Goal: Contribute content: Add original content to the website for others to see

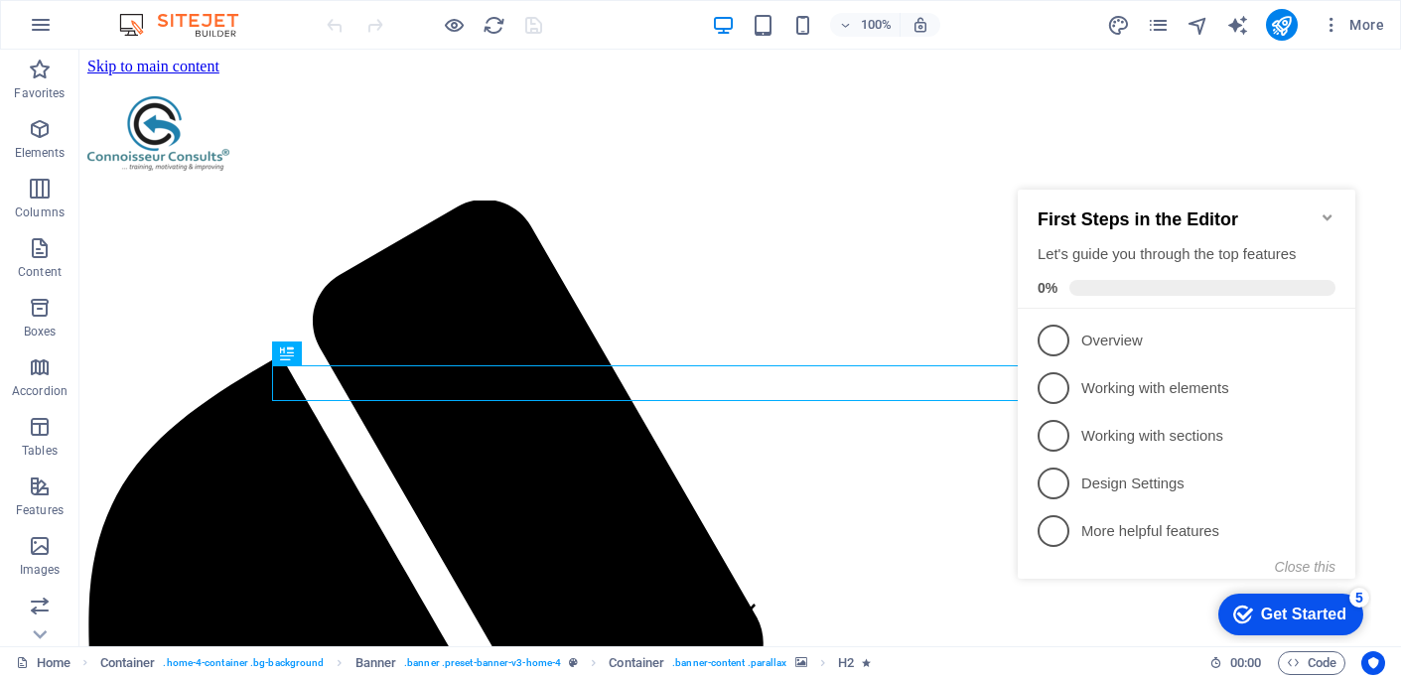
drag, startPoint x: 1327, startPoint y: 207, endPoint x: 1865, endPoint y: 254, distance: 540.3
click at [1327, 210] on icon "Minimize checklist" at bounding box center [1328, 218] width 16 height 16
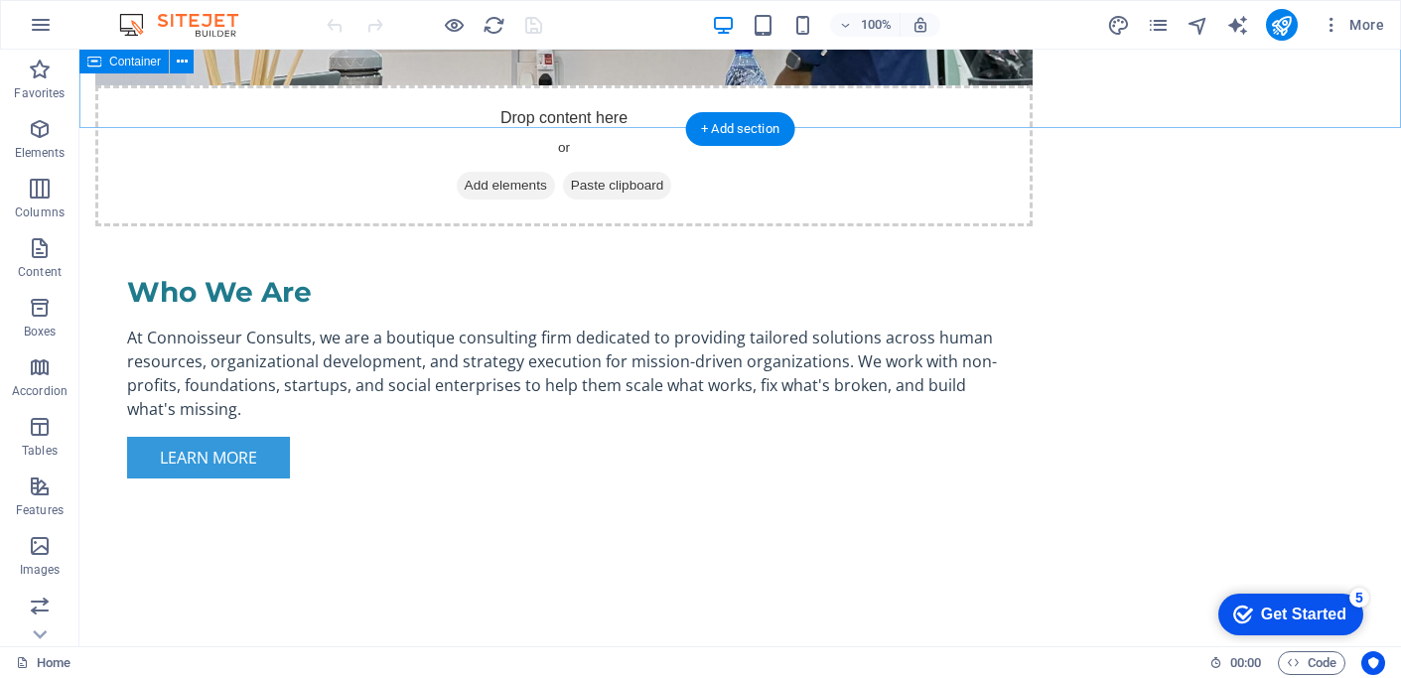
scroll to position [1739, 0]
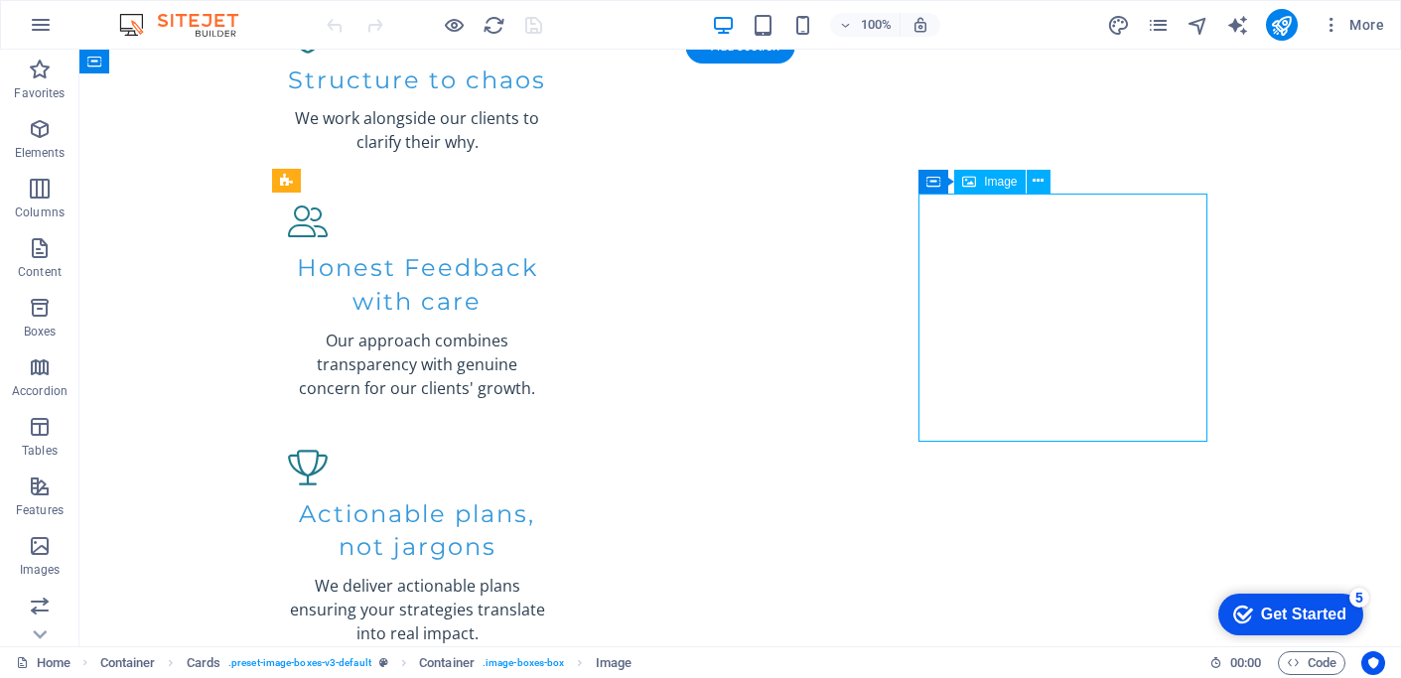
select select "vw"
select select "px"
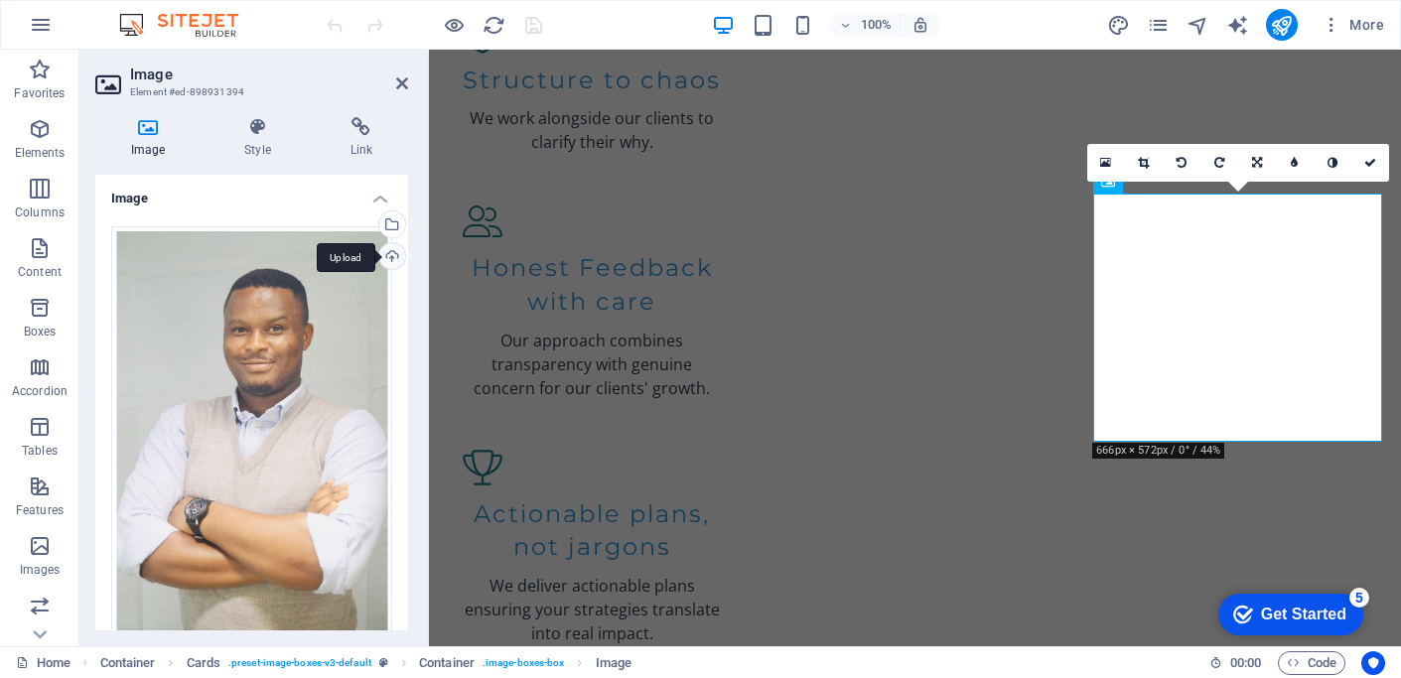
click at [391, 254] on div "Upload" at bounding box center [390, 258] width 30 height 30
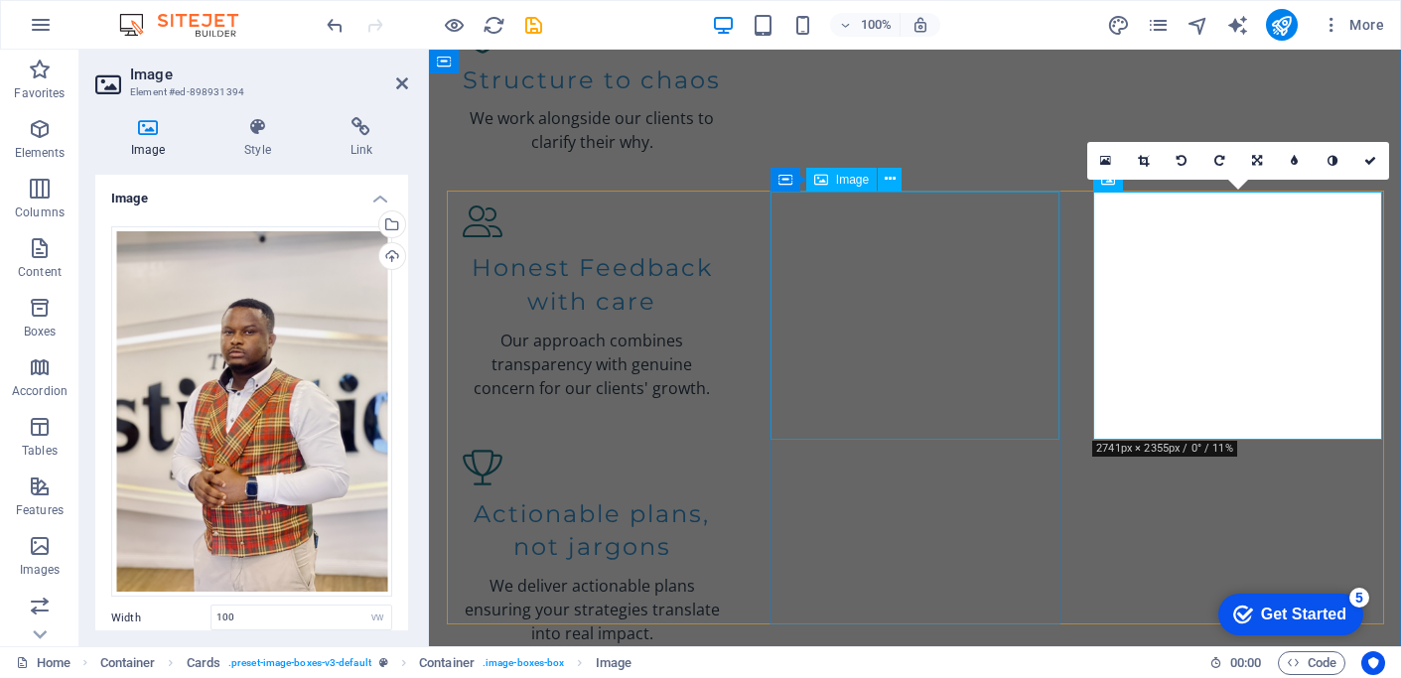
scroll to position [2344, 0]
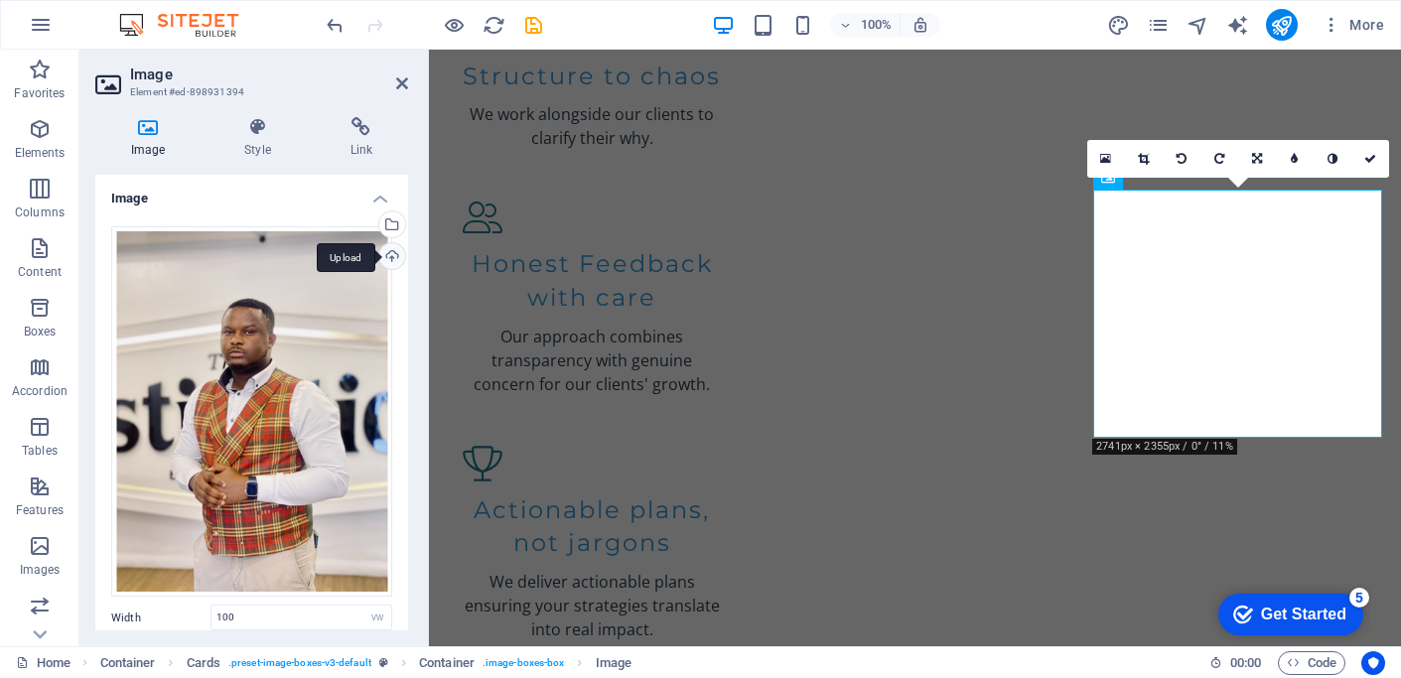
click at [391, 256] on div "Upload" at bounding box center [390, 258] width 30 height 30
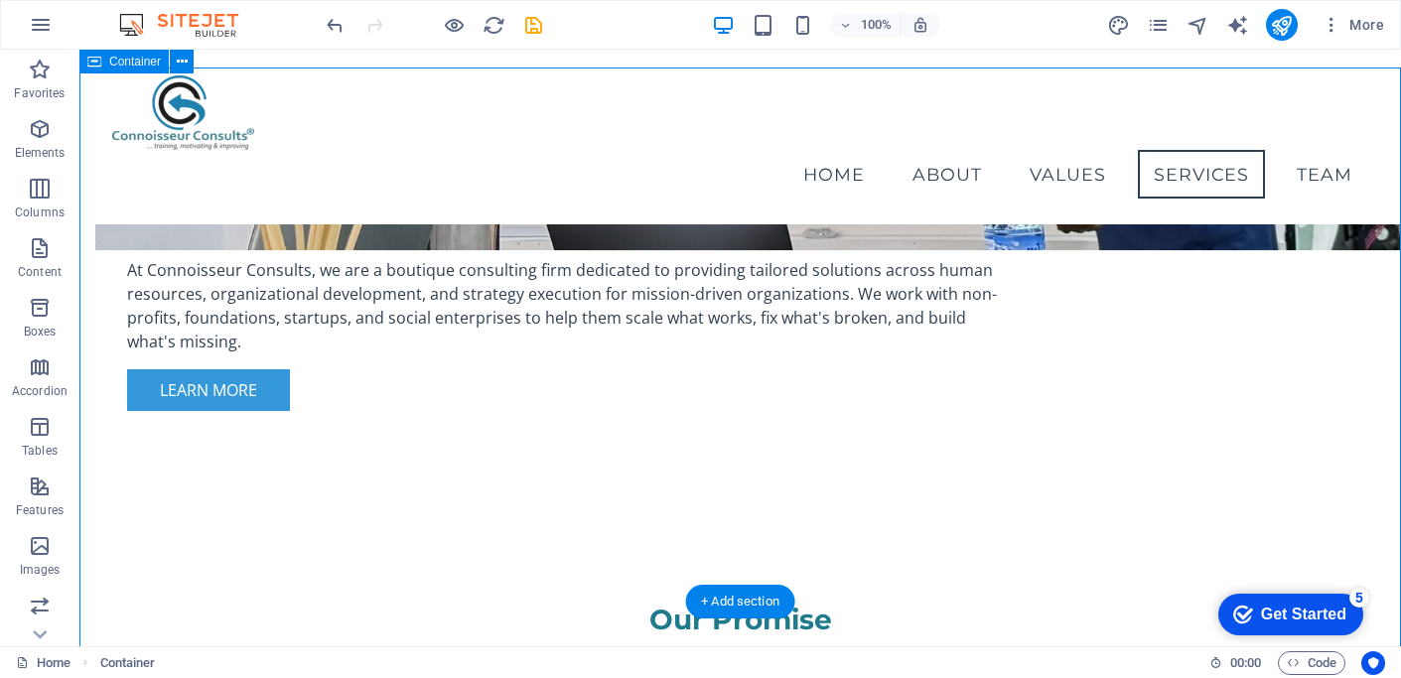
scroll to position [1532, 0]
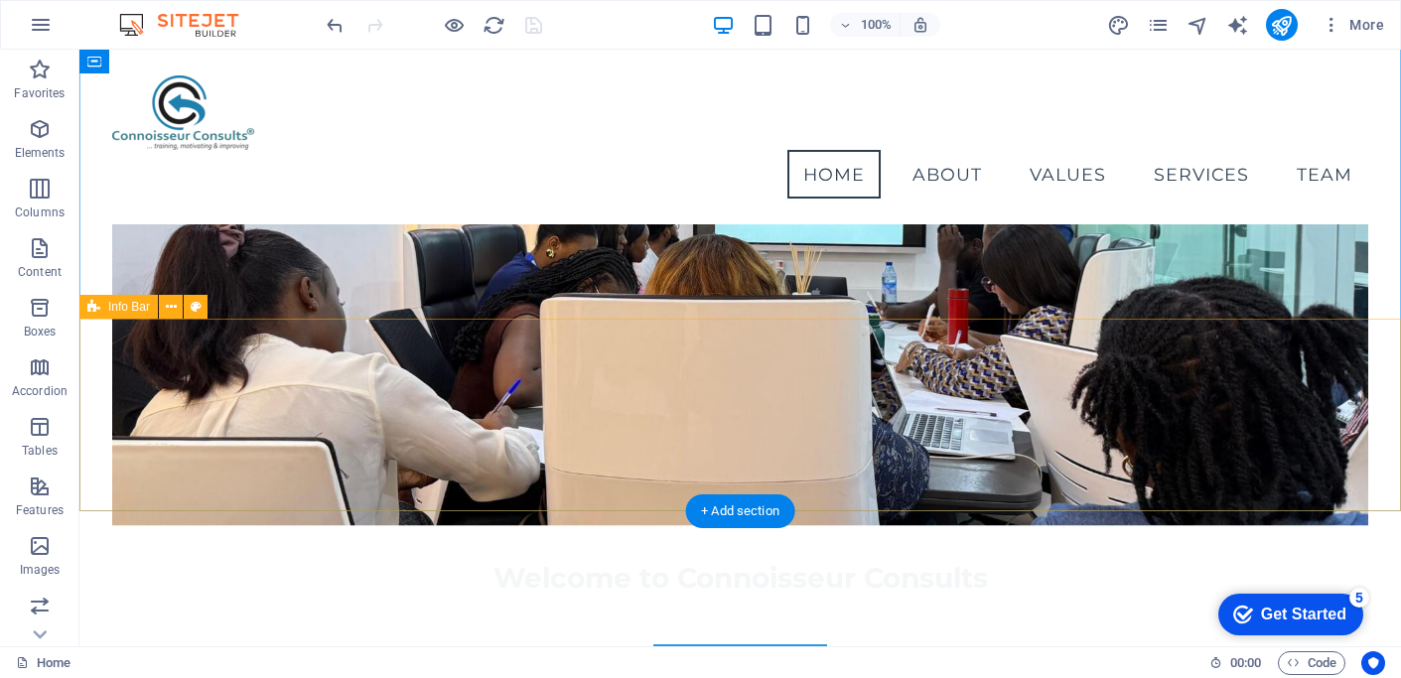
scroll to position [0, 0]
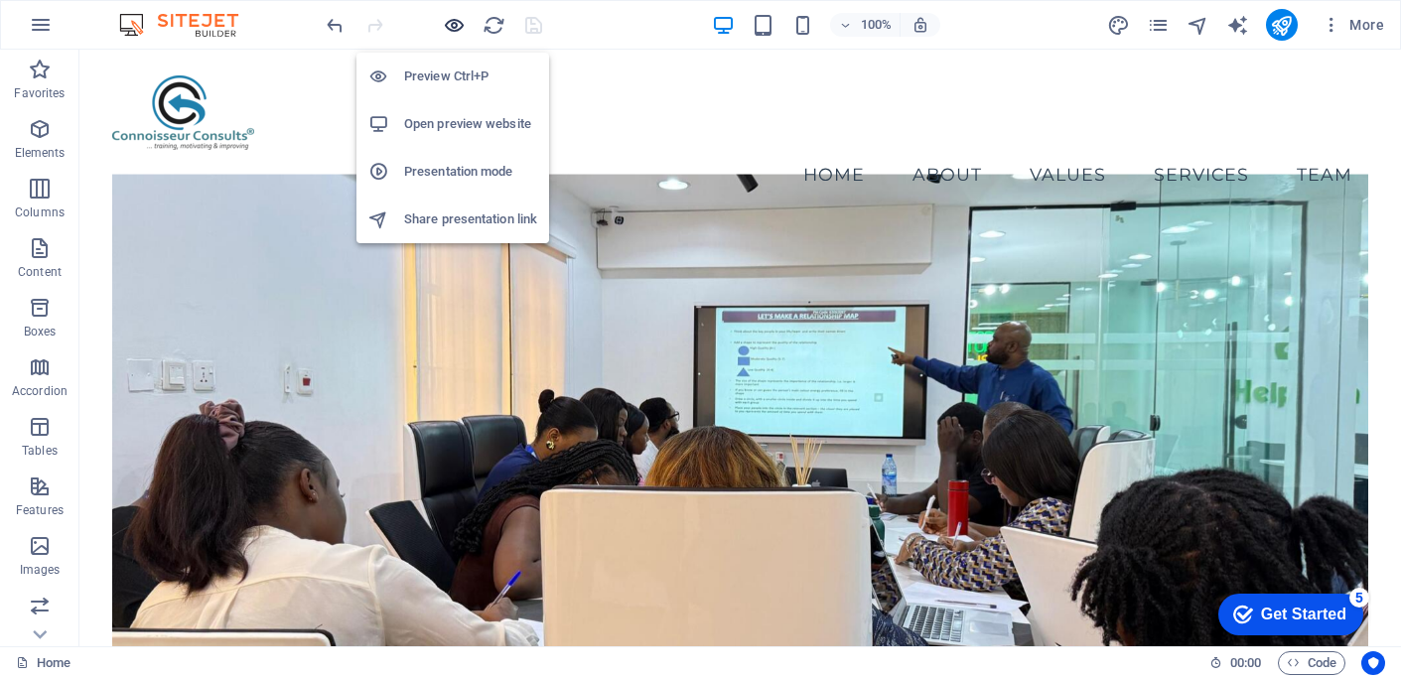
click at [462, 26] on icon "button" at bounding box center [454, 25] width 23 height 23
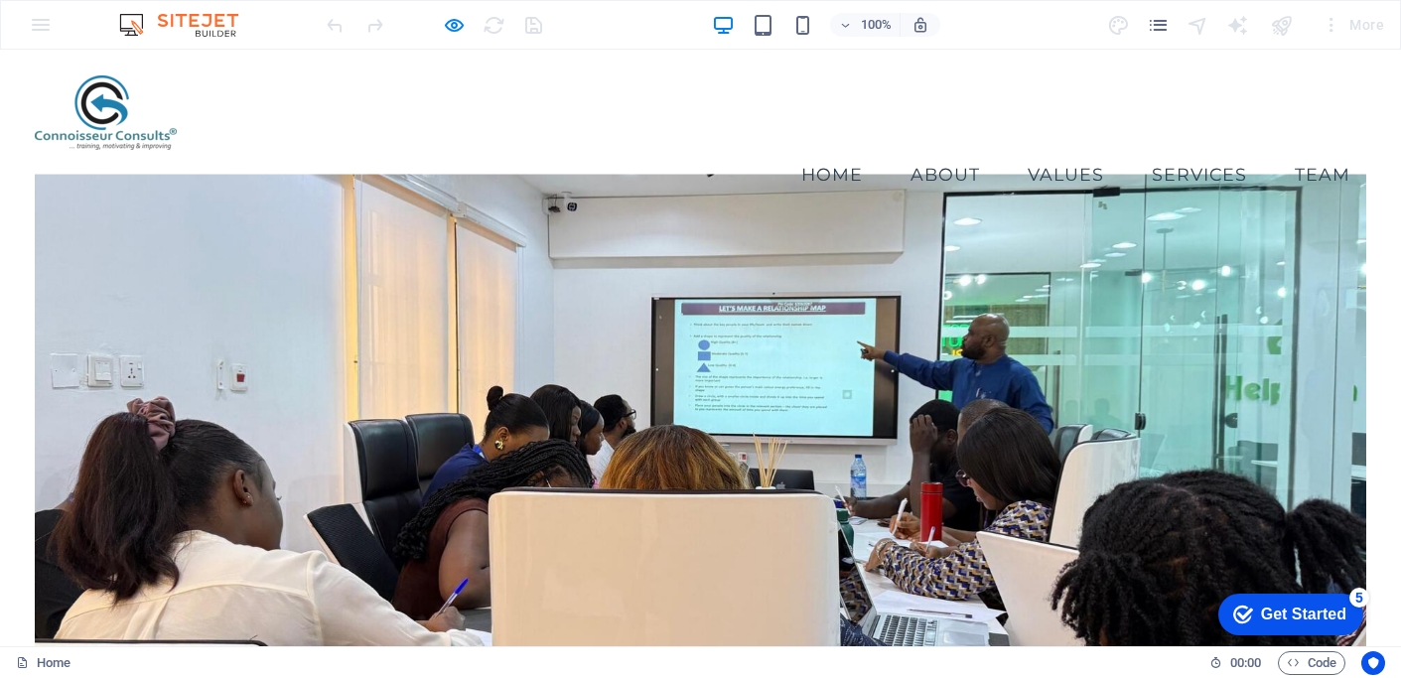
click at [1063, 150] on link "Values" at bounding box center [1066, 175] width 108 height 50
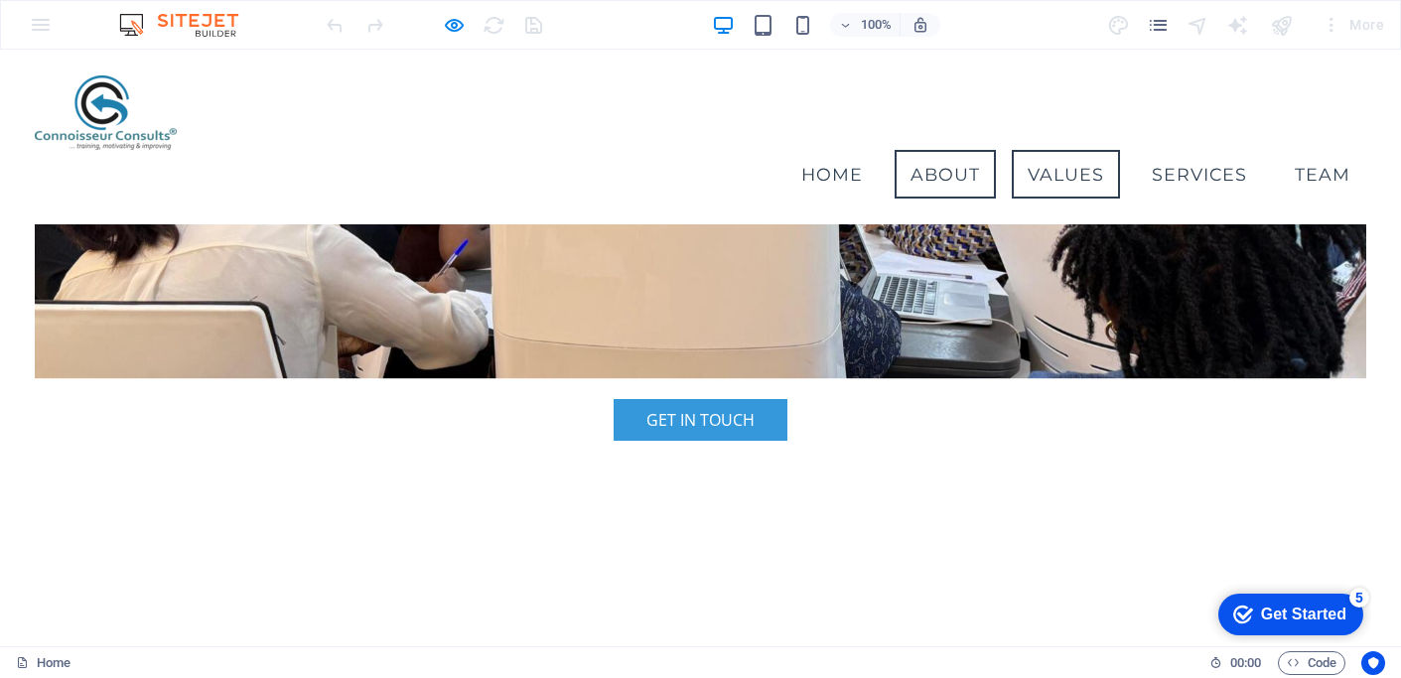
scroll to position [479, 0]
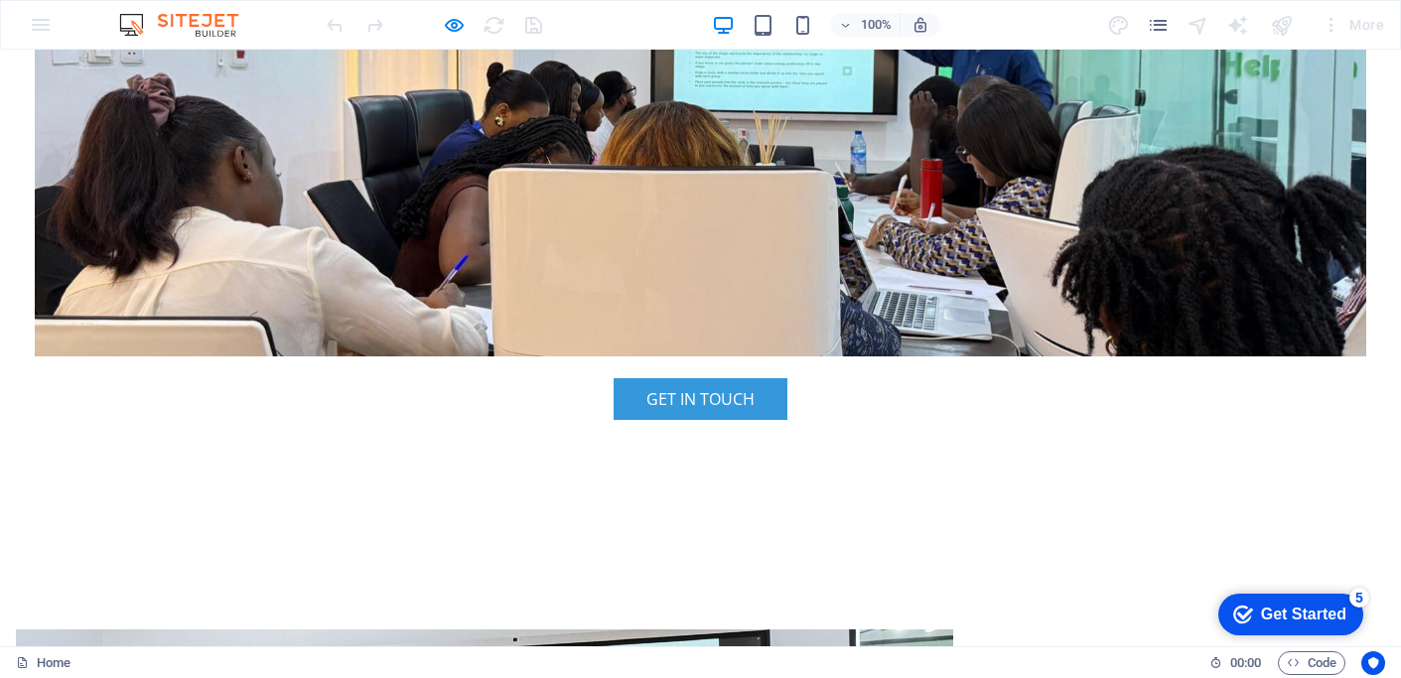
click at [932, 109] on header "Menu Home About Values Services Team Welcome to Connoisseur Consults Strategic.…" at bounding box center [700, 60] width 1401 height 979
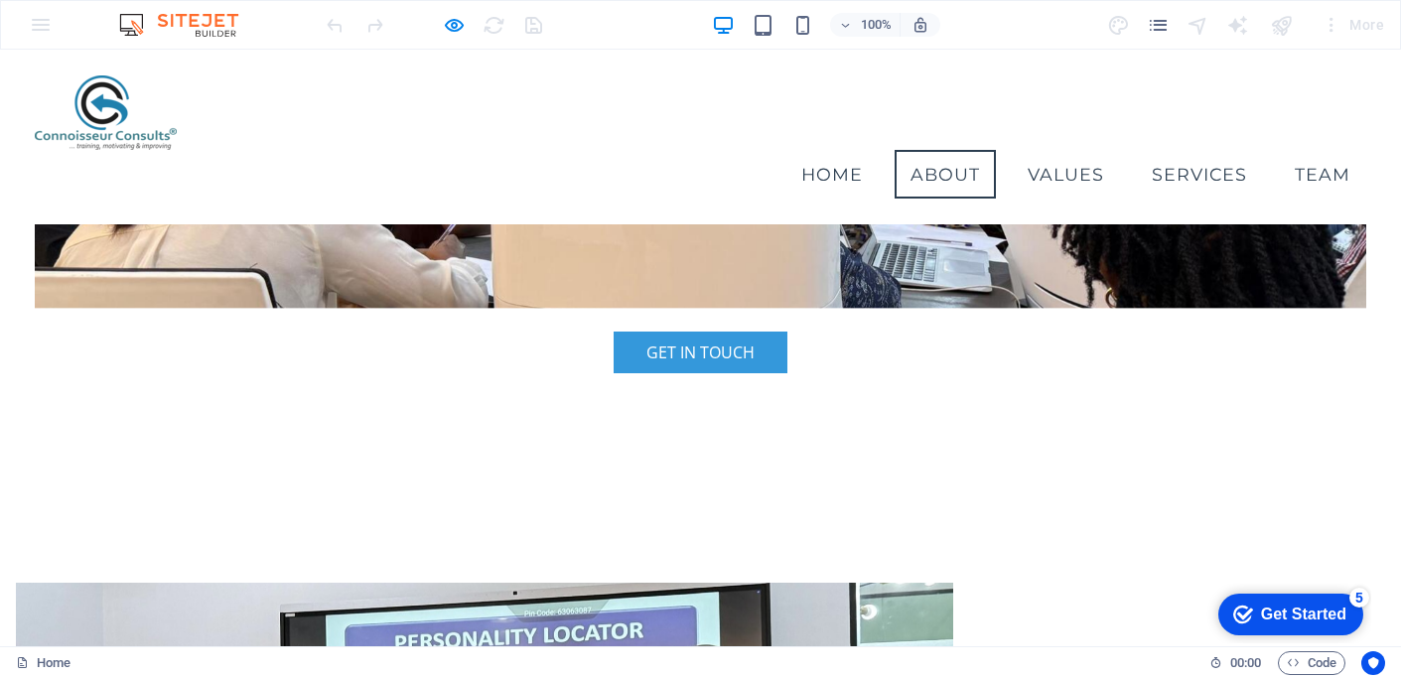
scroll to position [475, 0]
click at [840, 150] on link "Home" at bounding box center [832, 175] width 93 height 50
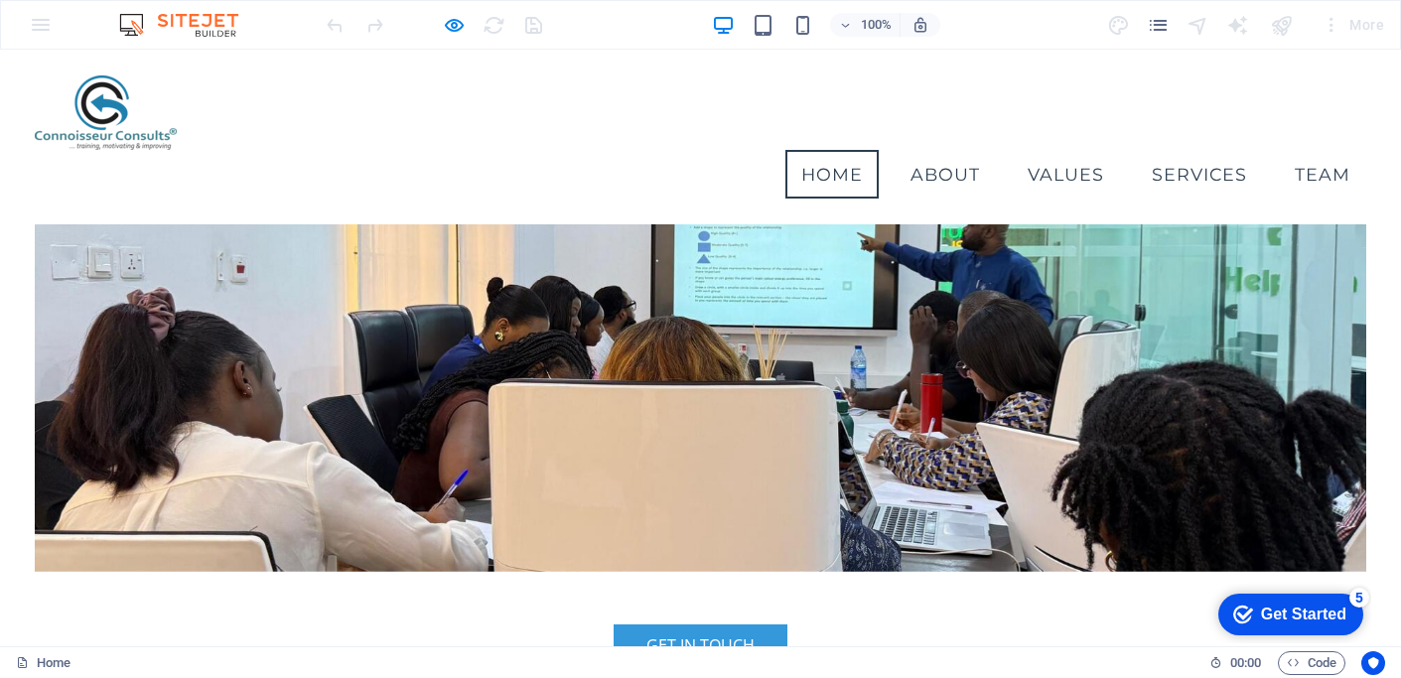
scroll to position [0, 0]
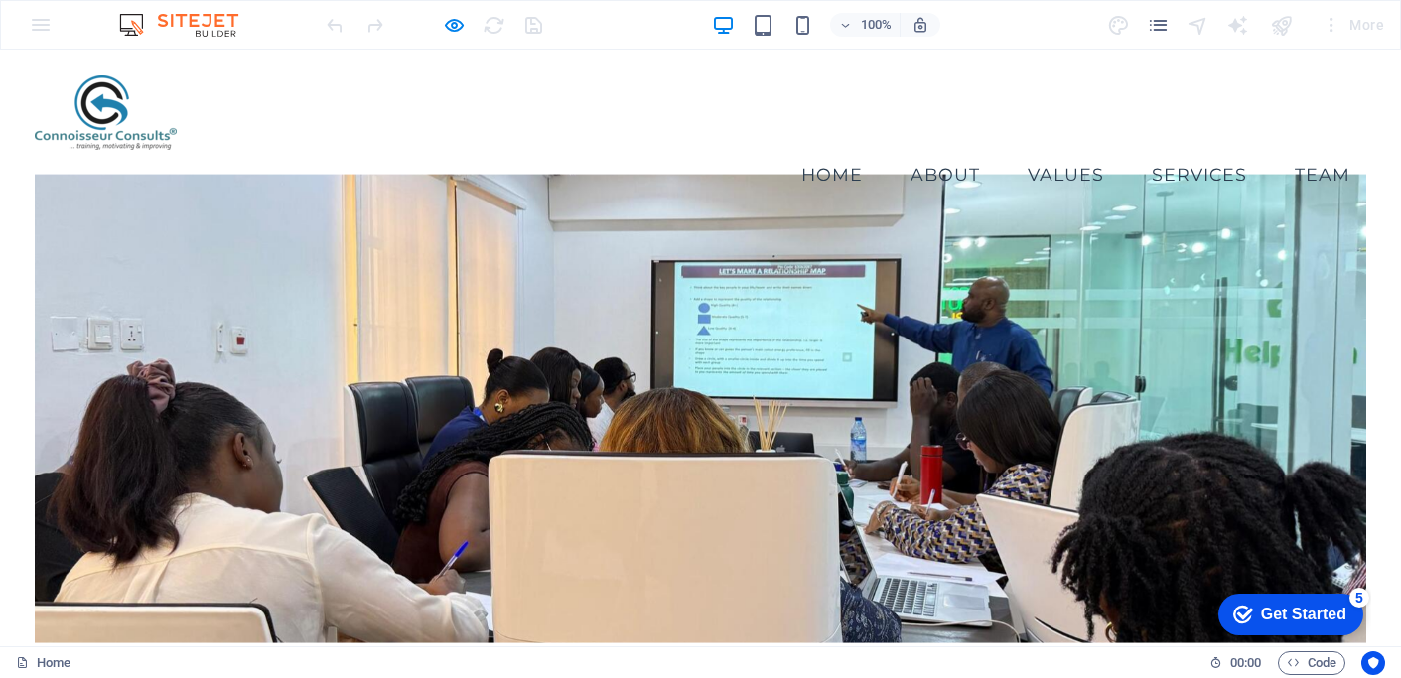
click at [1046, 150] on link "Values" at bounding box center [1066, 175] width 108 height 50
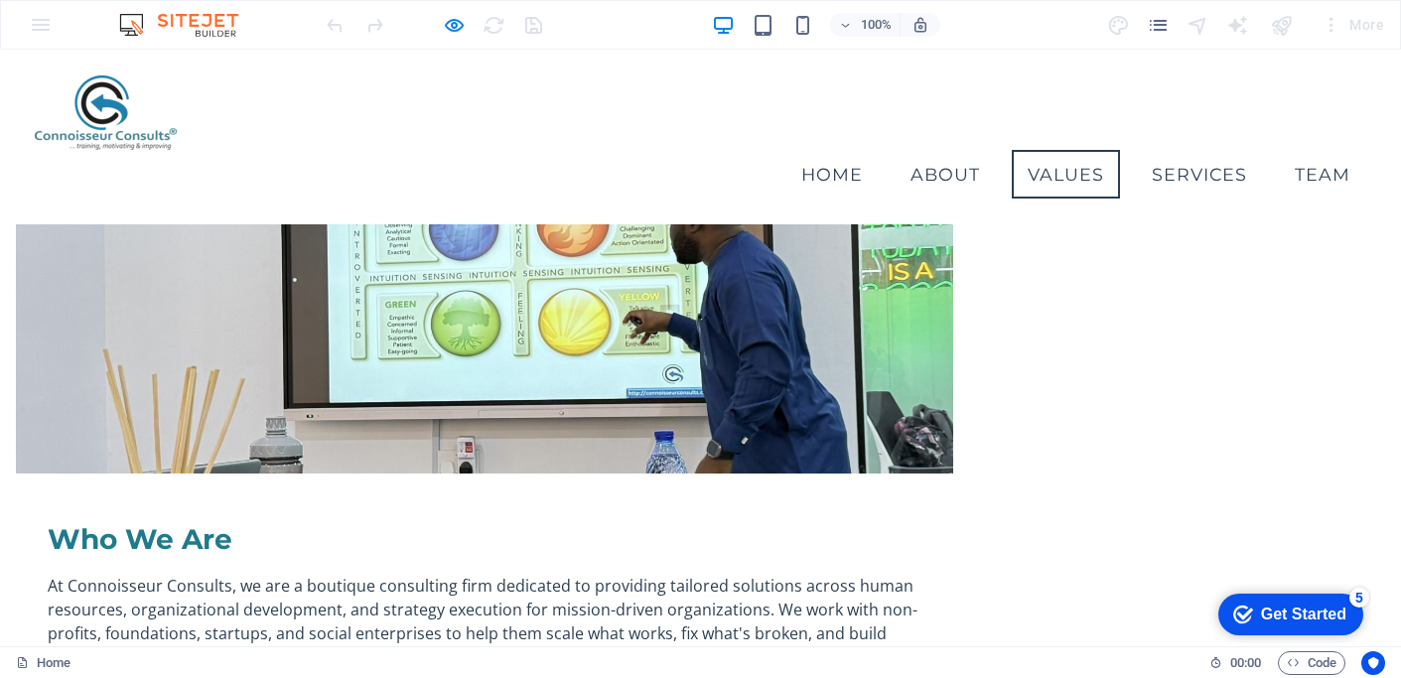
scroll to position [1014, 0]
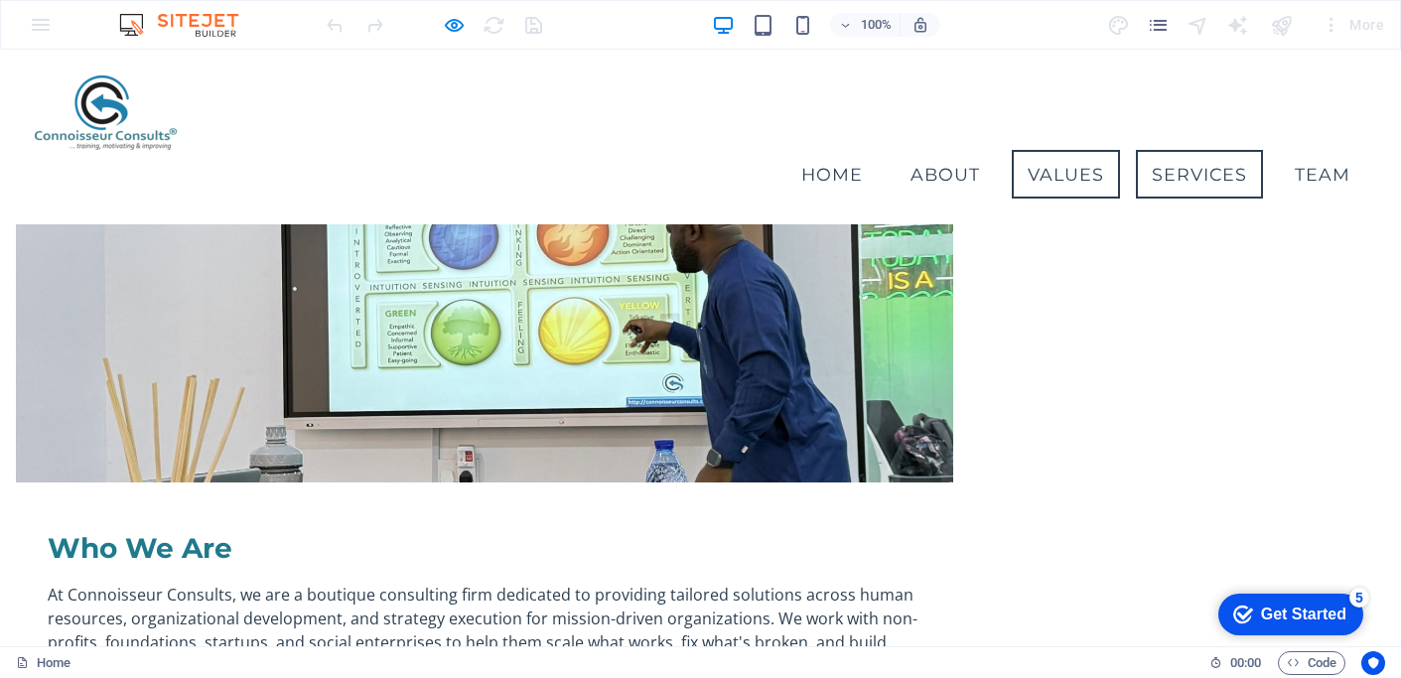
click at [1187, 150] on link "Services" at bounding box center [1199, 175] width 127 height 50
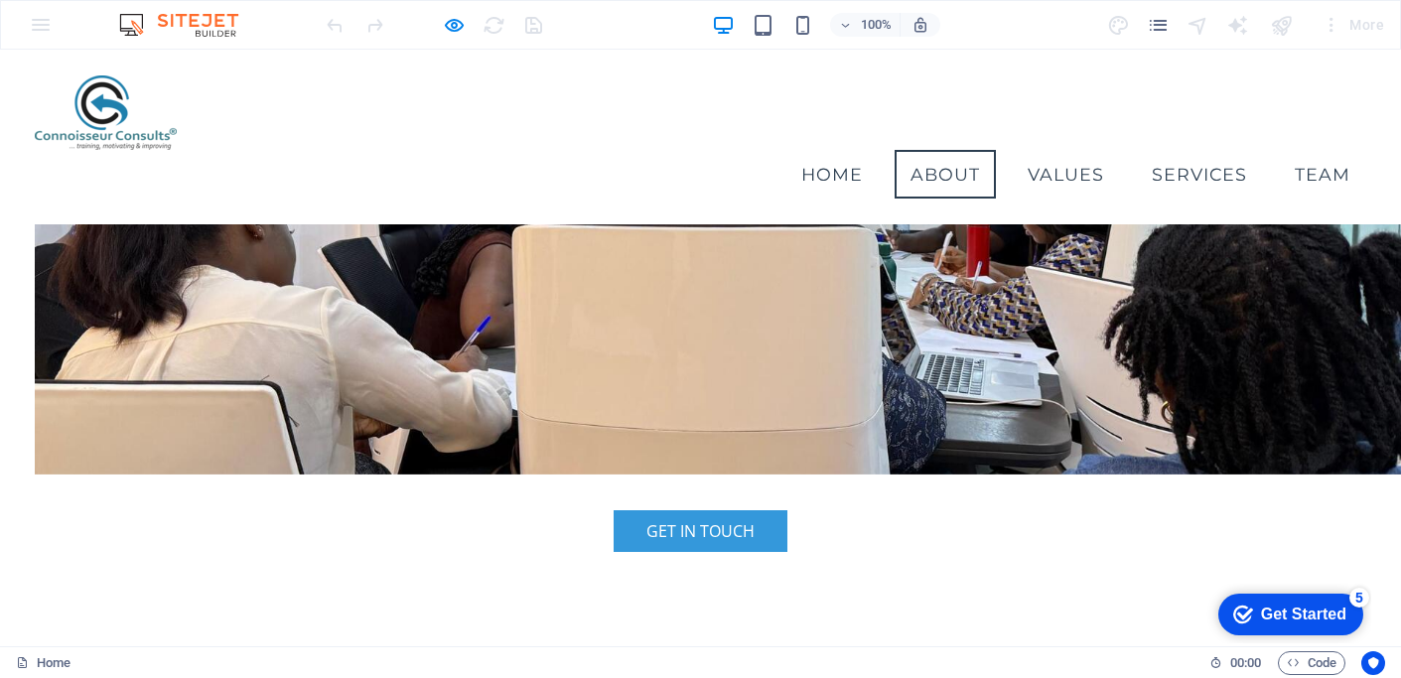
scroll to position [204, 0]
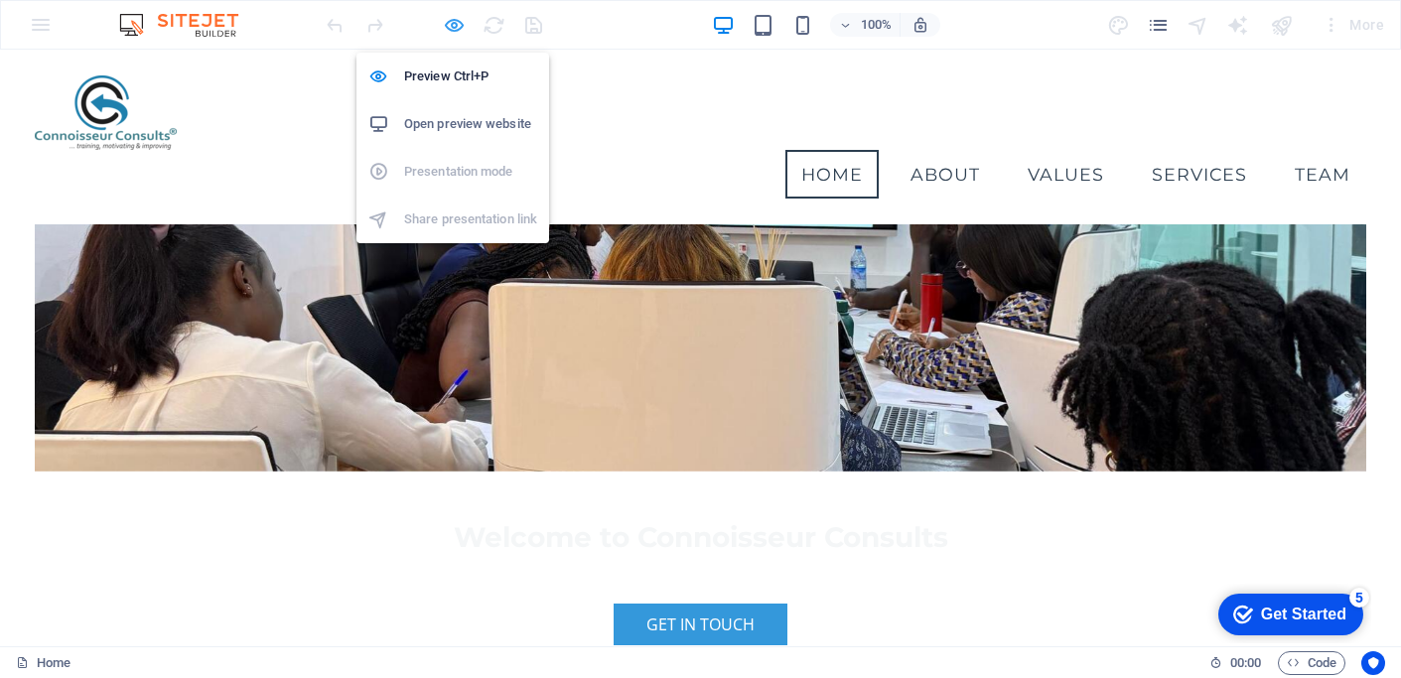
click at [453, 28] on icon "button" at bounding box center [454, 25] width 23 height 23
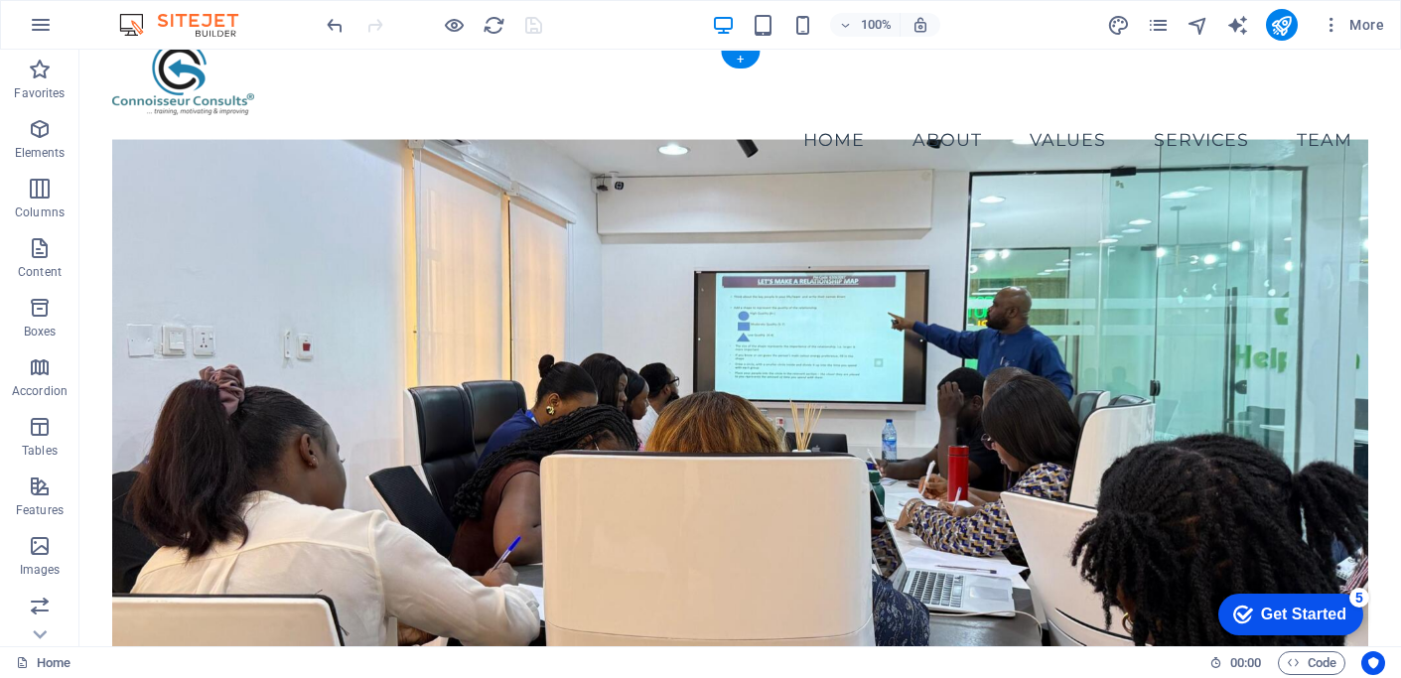
scroll to position [0, 0]
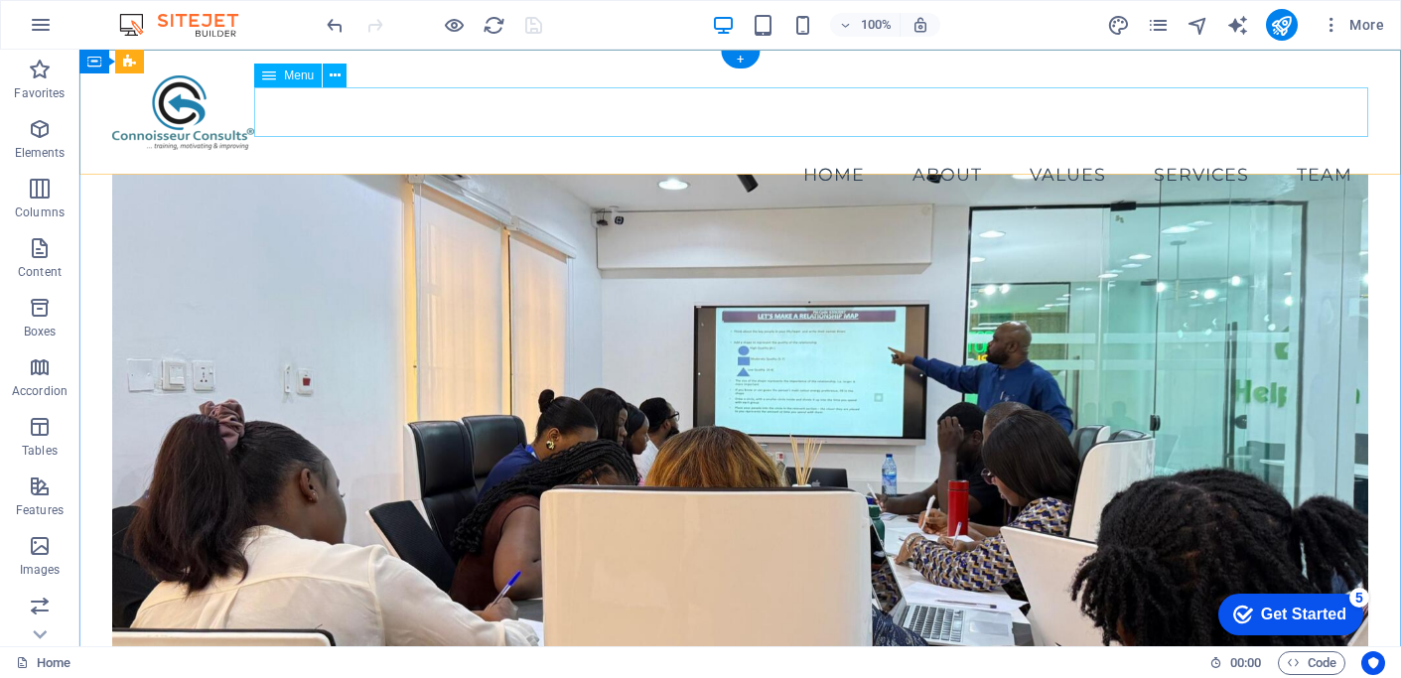
click at [1072, 150] on nav "Home About Values Services Team" at bounding box center [739, 175] width 1255 height 50
select select
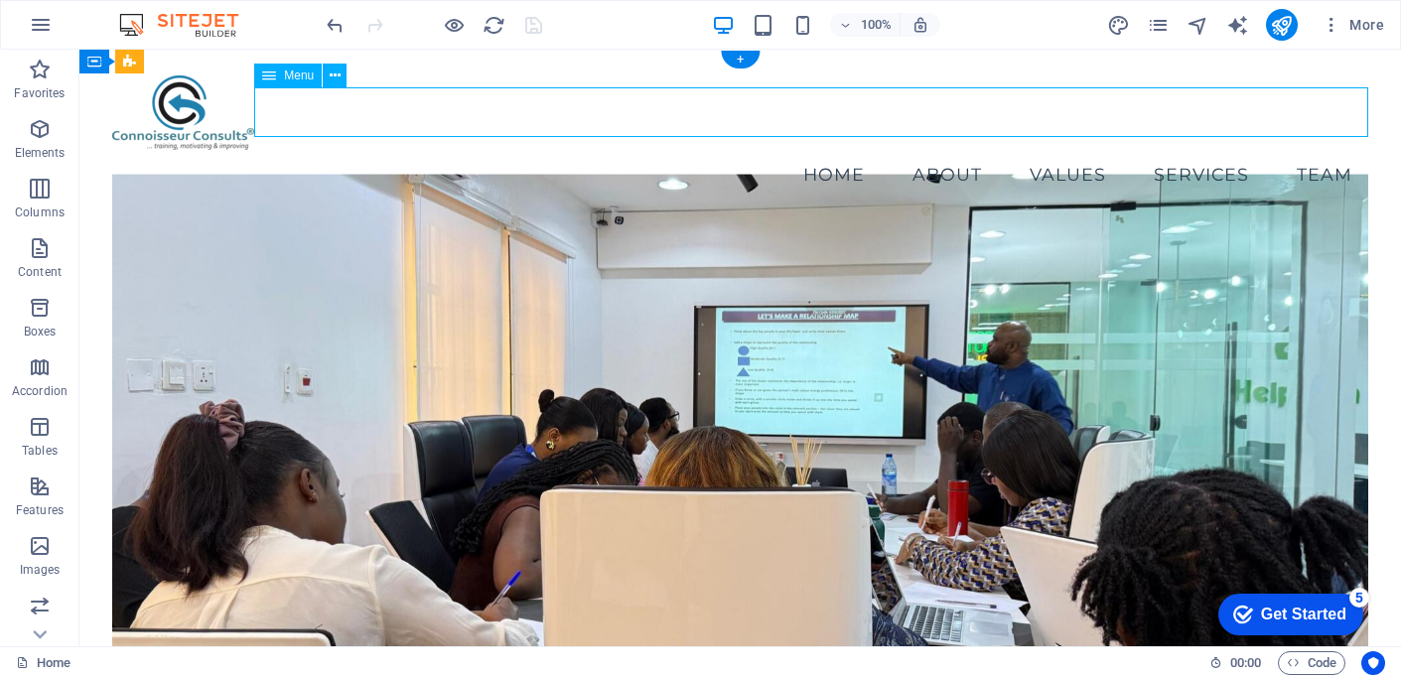
select select
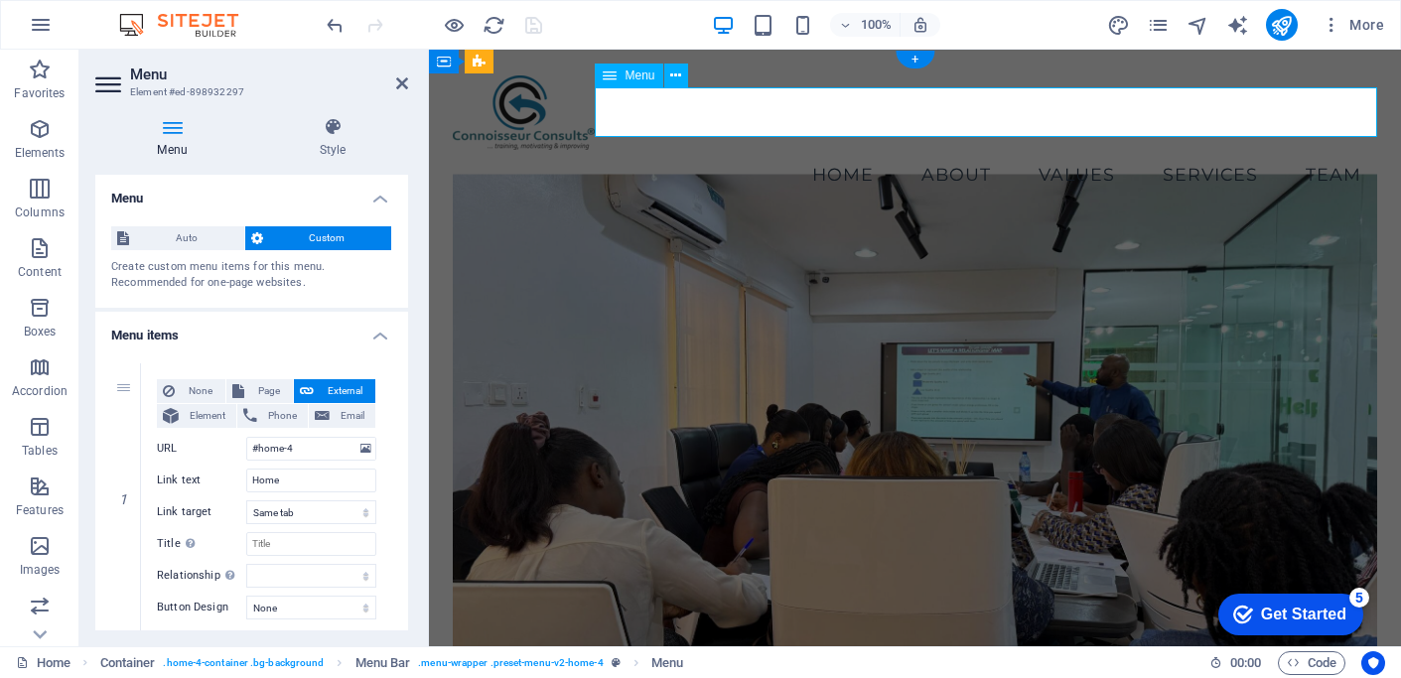
click at [1071, 150] on nav "Home About Values Services Team" at bounding box center [915, 175] width 924 height 50
click at [1093, 150] on nav "Home About Values Services Team" at bounding box center [915, 175] width 924 height 50
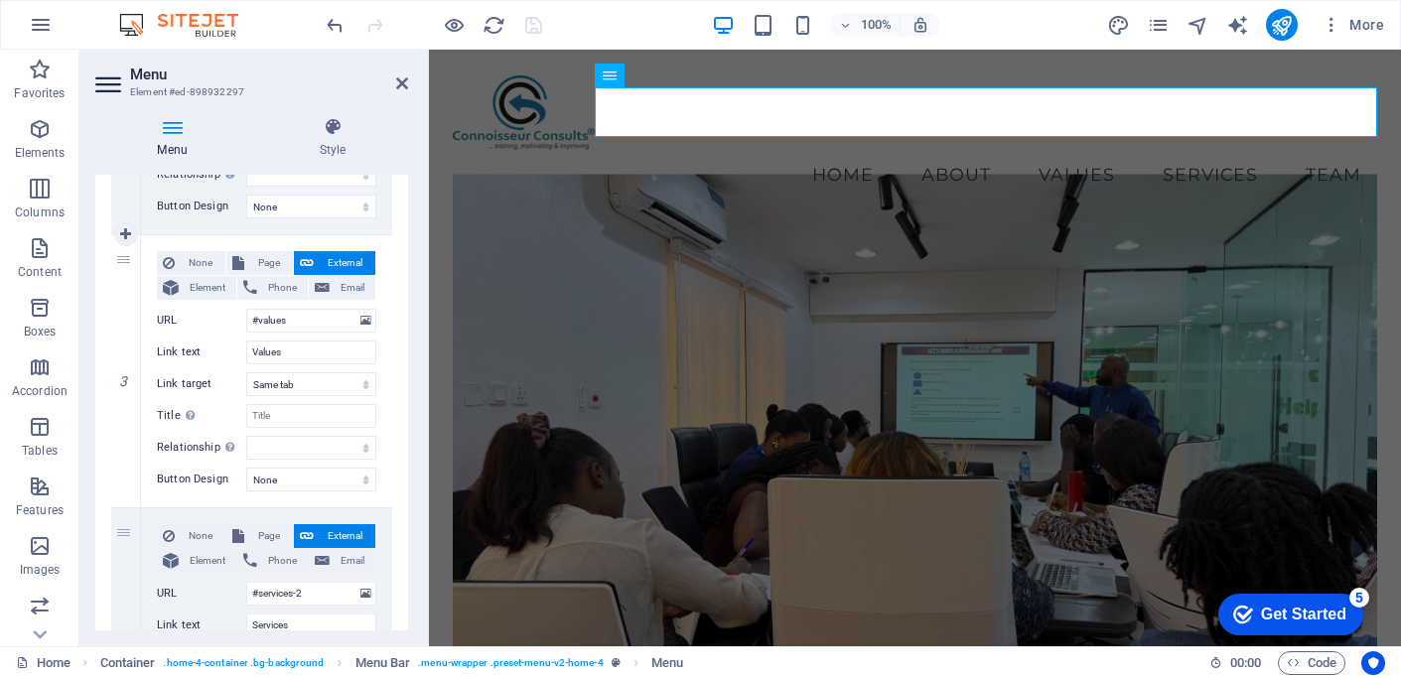
scroll to position [676, 0]
click at [784, 241] on figure at bounding box center [915, 445] width 924 height 543
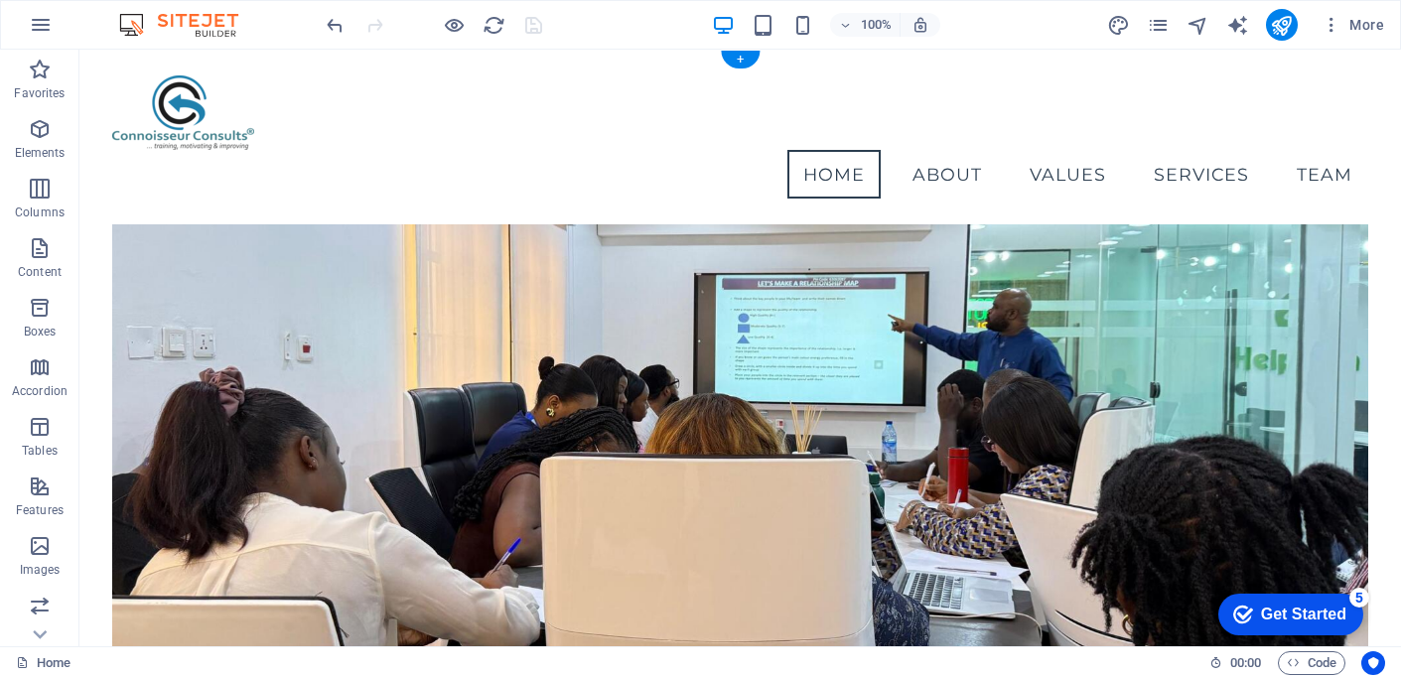
scroll to position [0, 0]
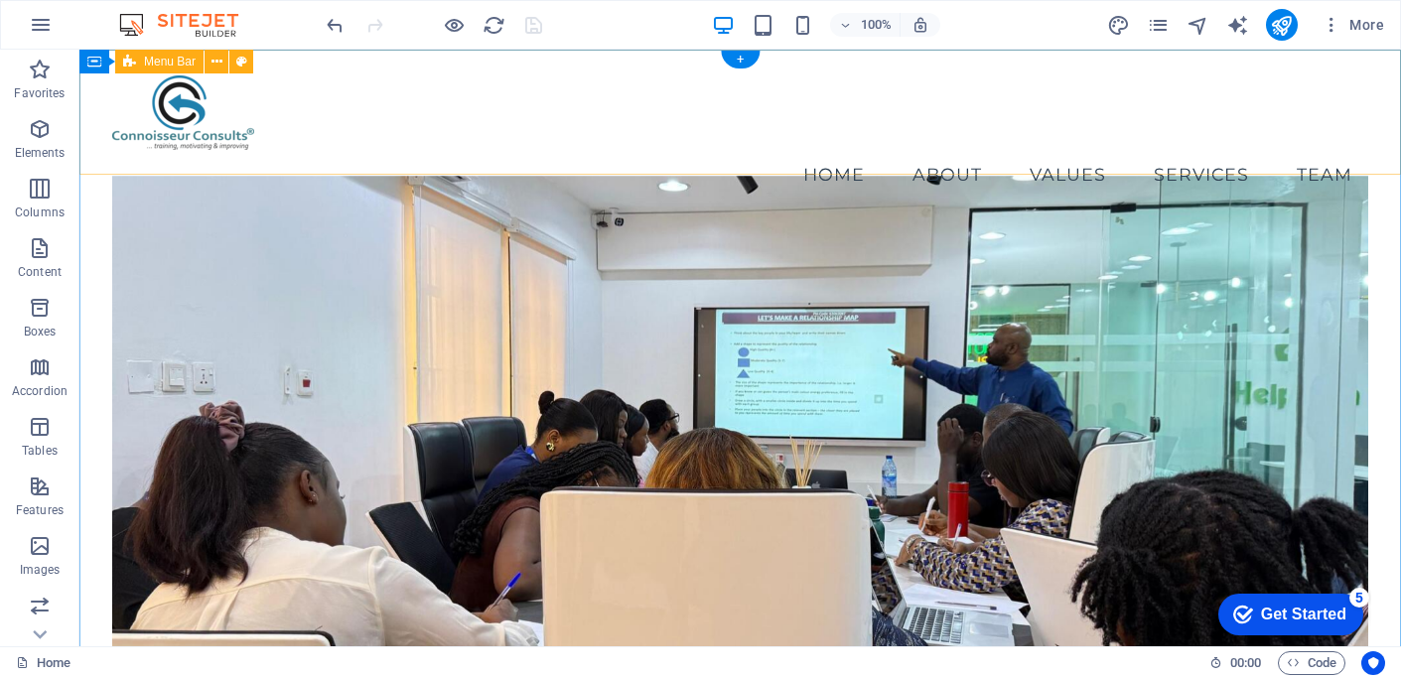
scroll to position [6, 0]
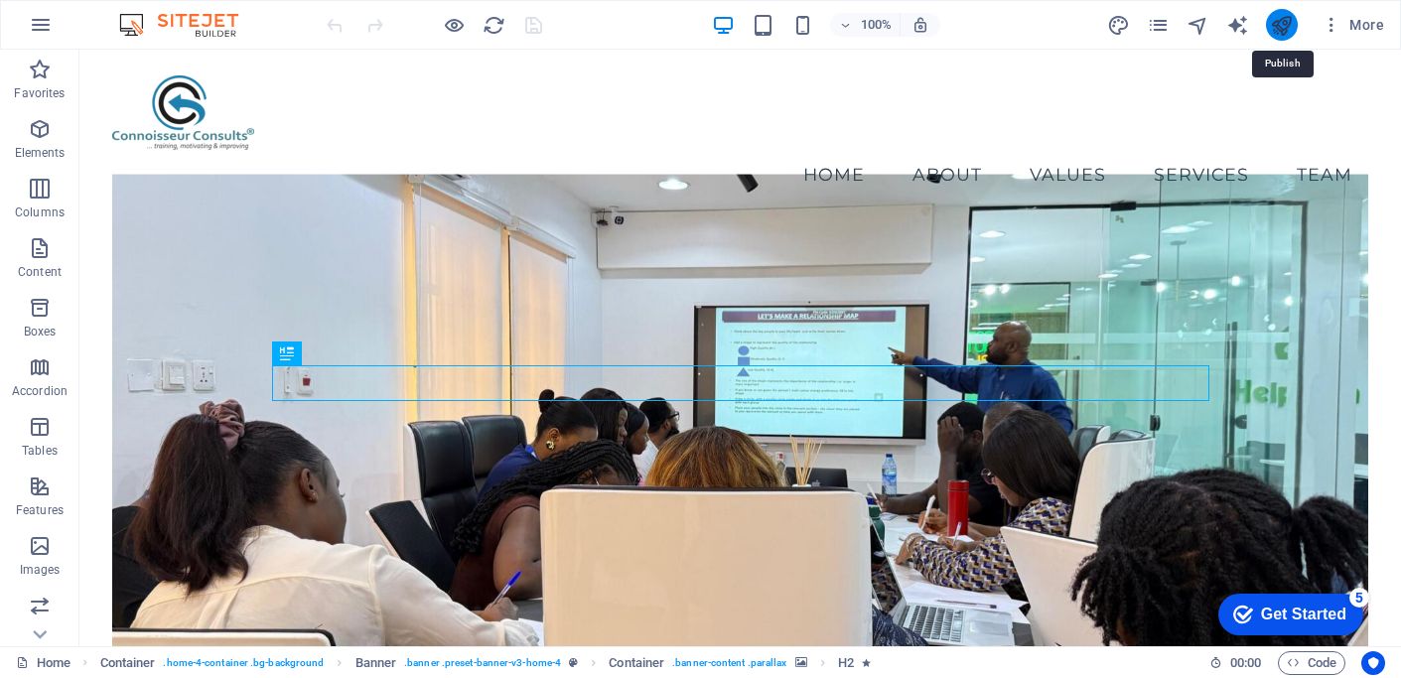
click at [1281, 28] on icon "publish" at bounding box center [1281, 25] width 23 height 23
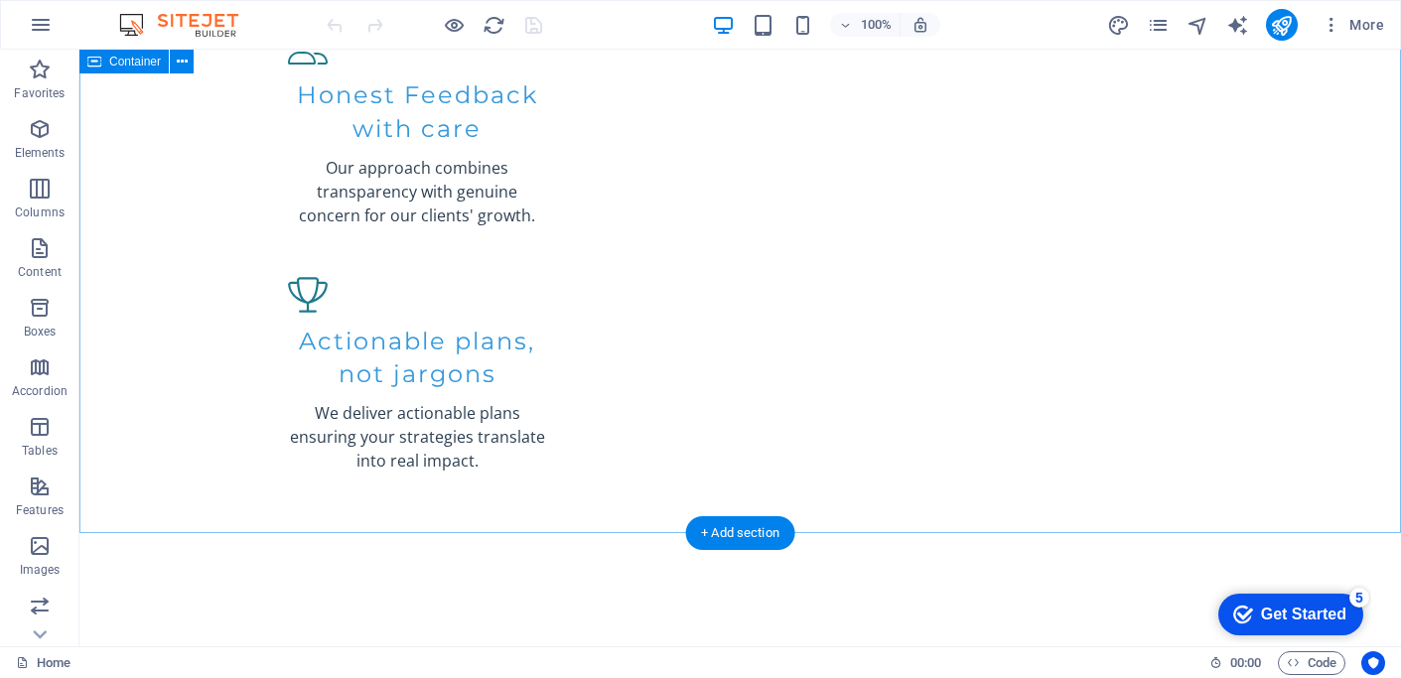
scroll to position [2839, 0]
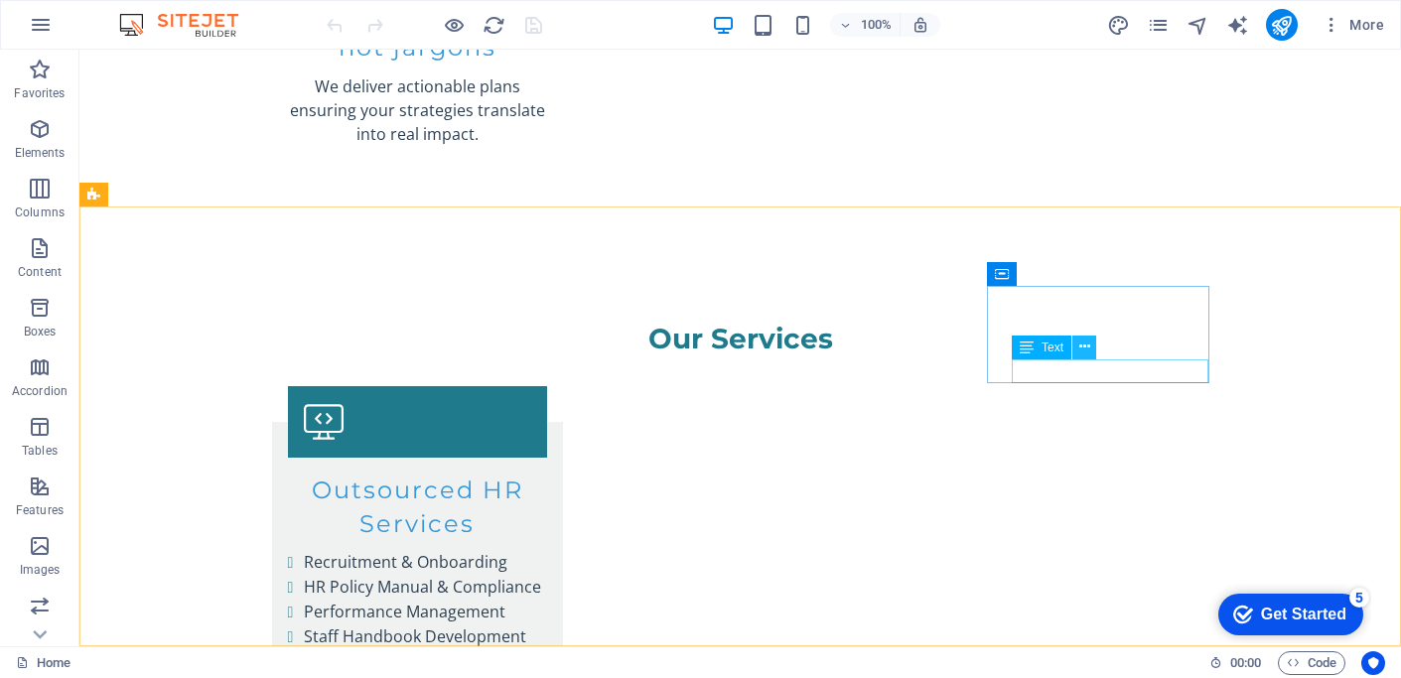
click at [1082, 345] on icon at bounding box center [1084, 347] width 11 height 21
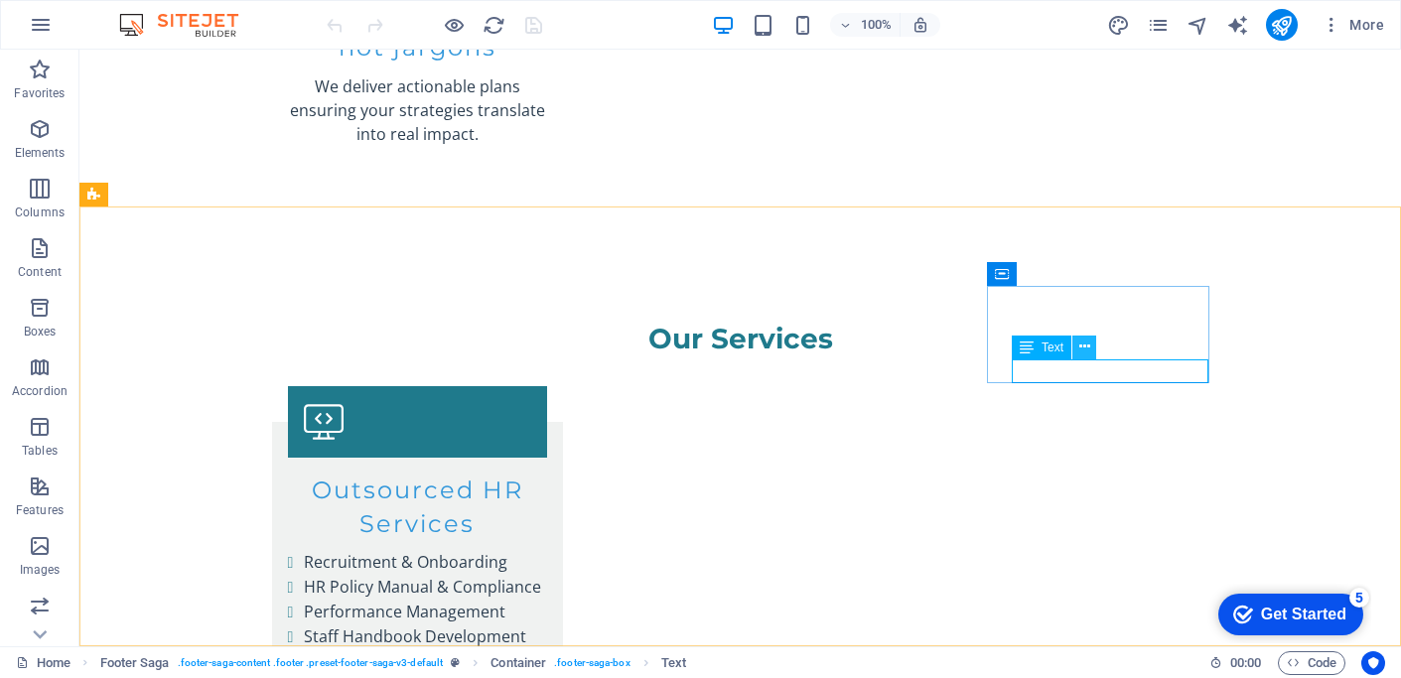
click at [1088, 353] on icon at bounding box center [1084, 347] width 11 height 21
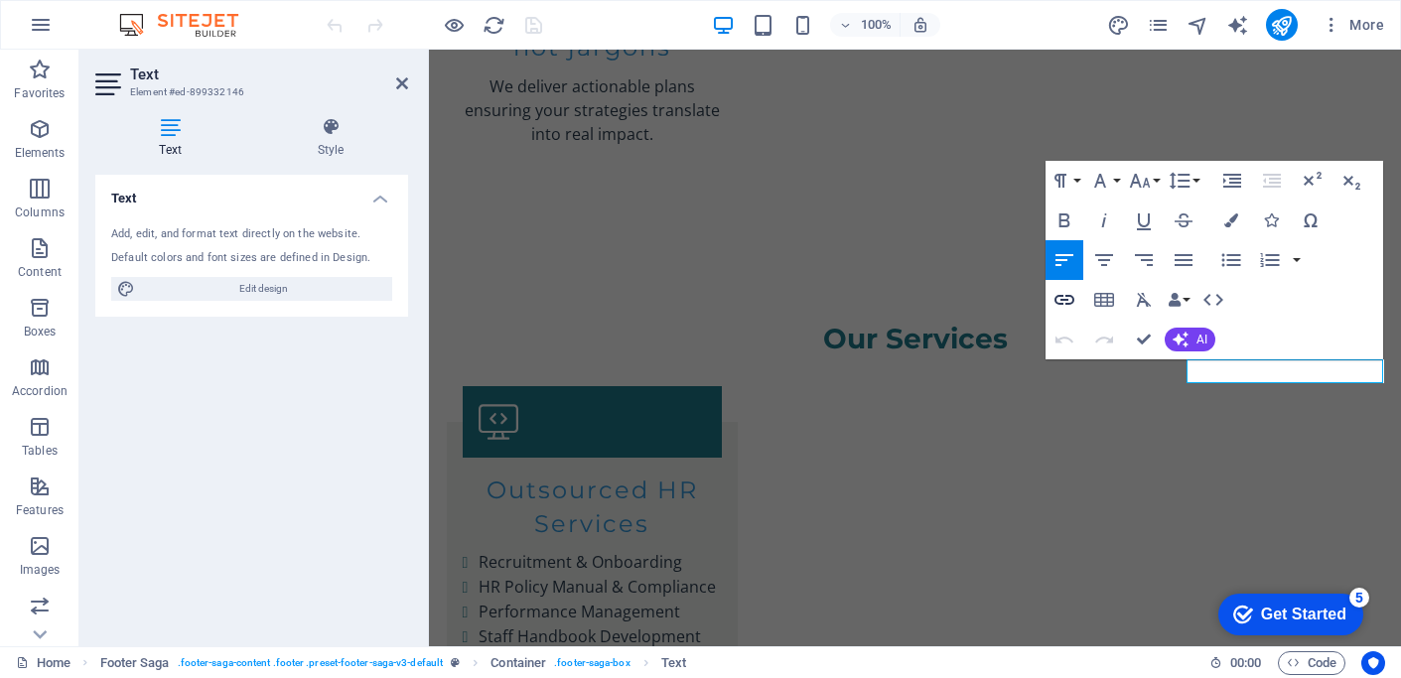
click at [1060, 297] on icon "button" at bounding box center [1065, 300] width 24 height 24
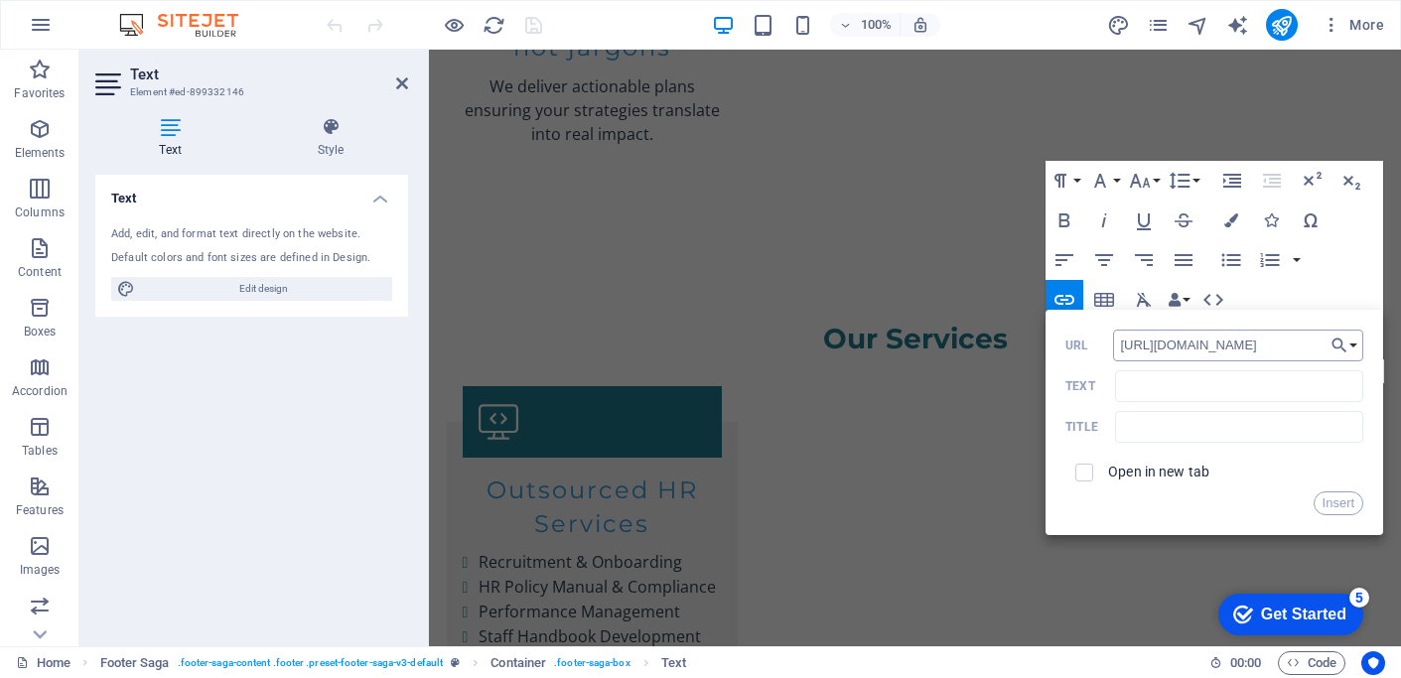
scroll to position [0, 409]
type input "https://www.instagram.com/connoisseurconsults?igsh=MTIwOGUzYnZsdGF5eA%3D%3D&utm…"
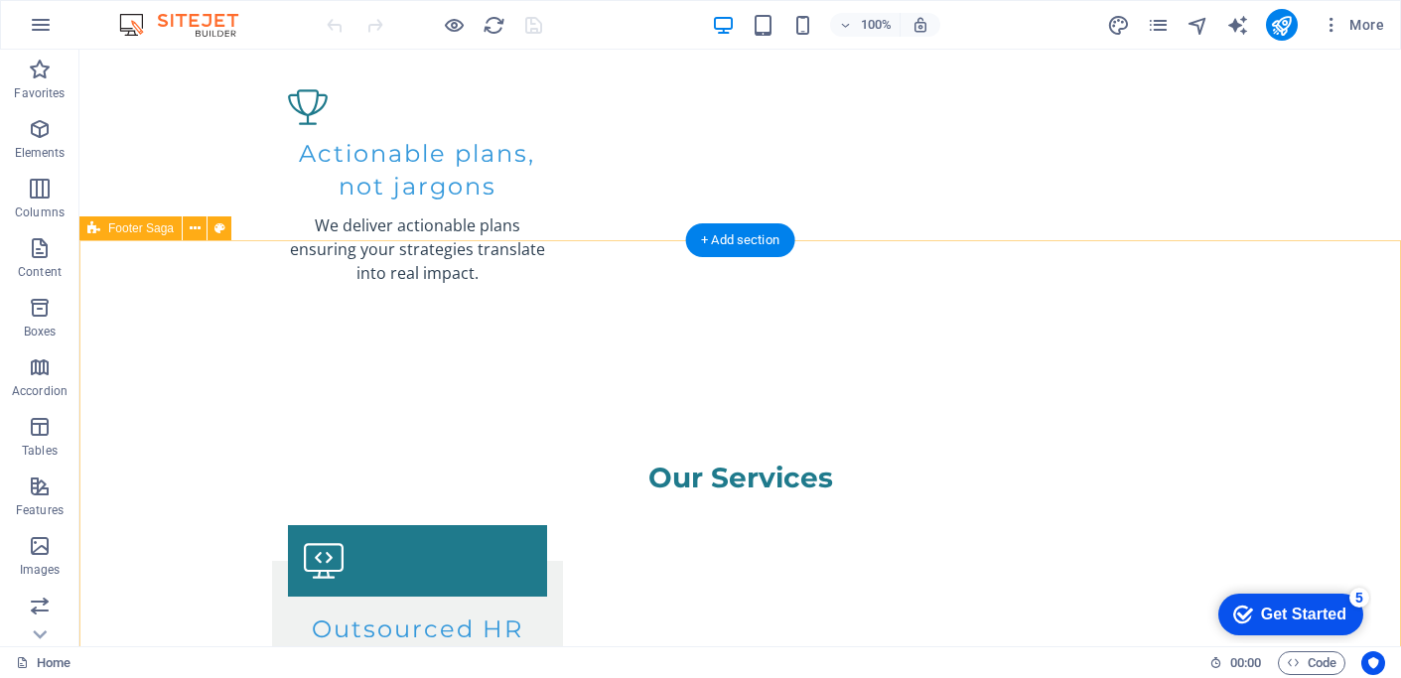
scroll to position [2839, 0]
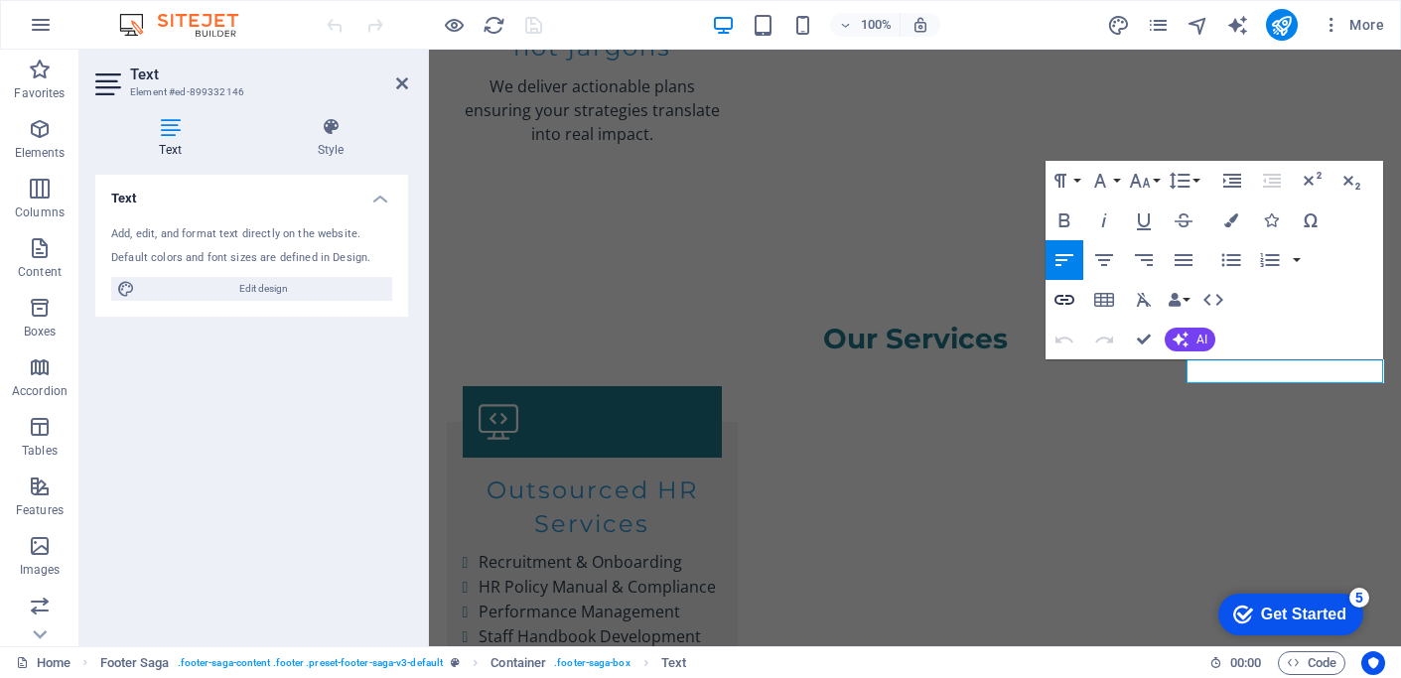
click at [1064, 293] on icon "button" at bounding box center [1065, 300] width 24 height 24
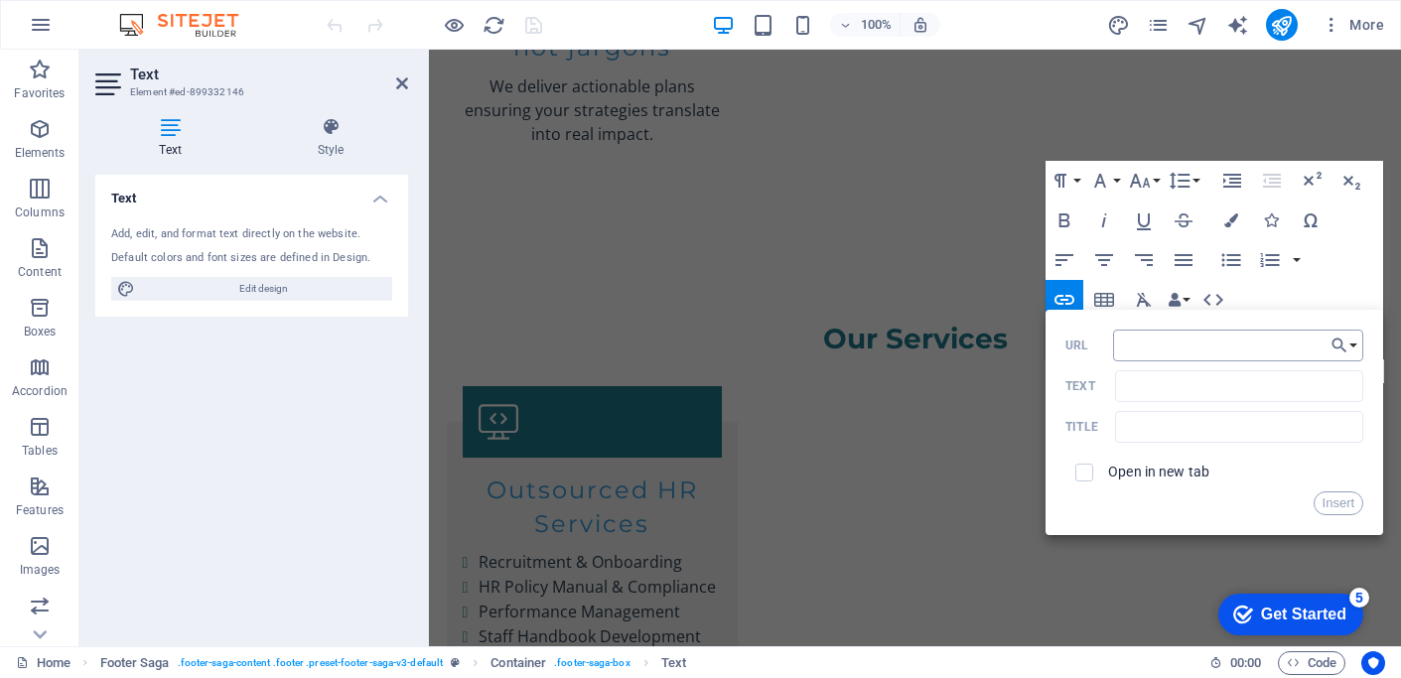
type input "https://www.instagram.com/connoisseurconsults?igsh=MTIwOGUzYnZsdGF5eA%3D%3D&utm…"
click at [1329, 498] on button "Insert" at bounding box center [1339, 504] width 51 height 24
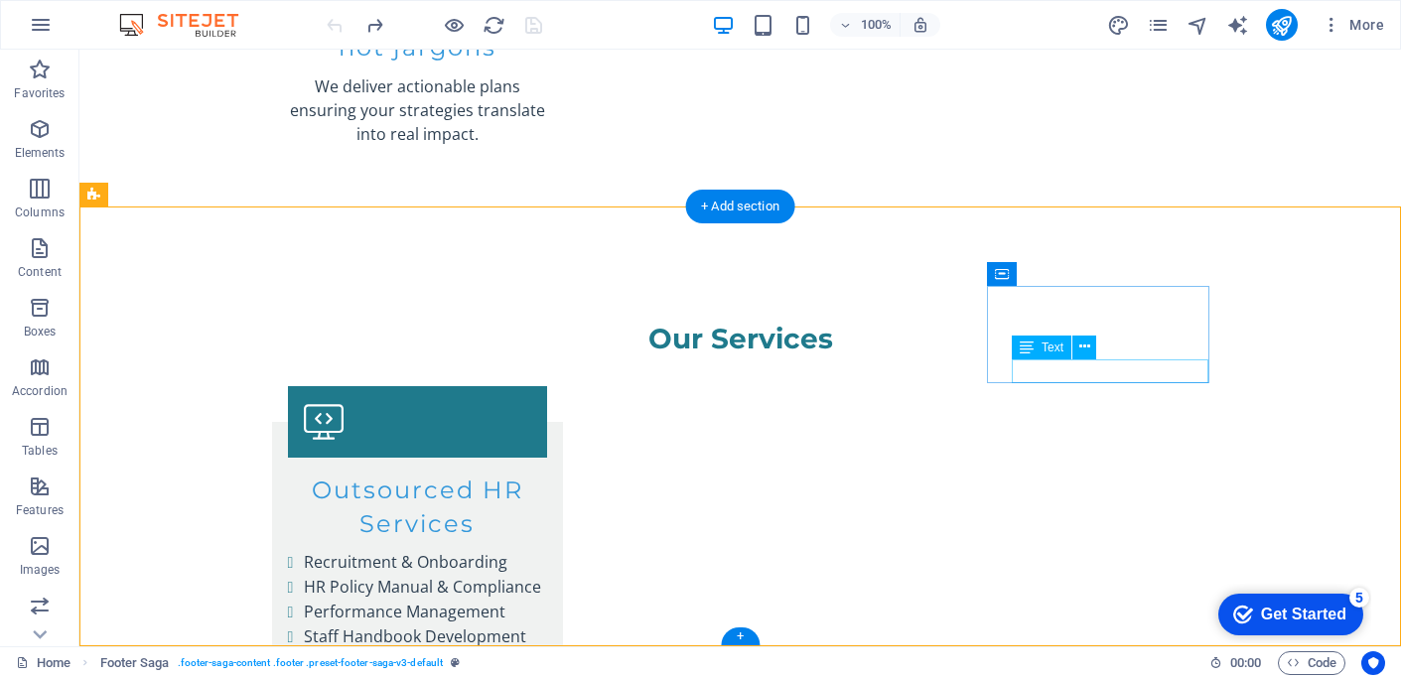
drag, startPoint x: 1082, startPoint y: 374, endPoint x: 735, endPoint y: 374, distance: 347.6
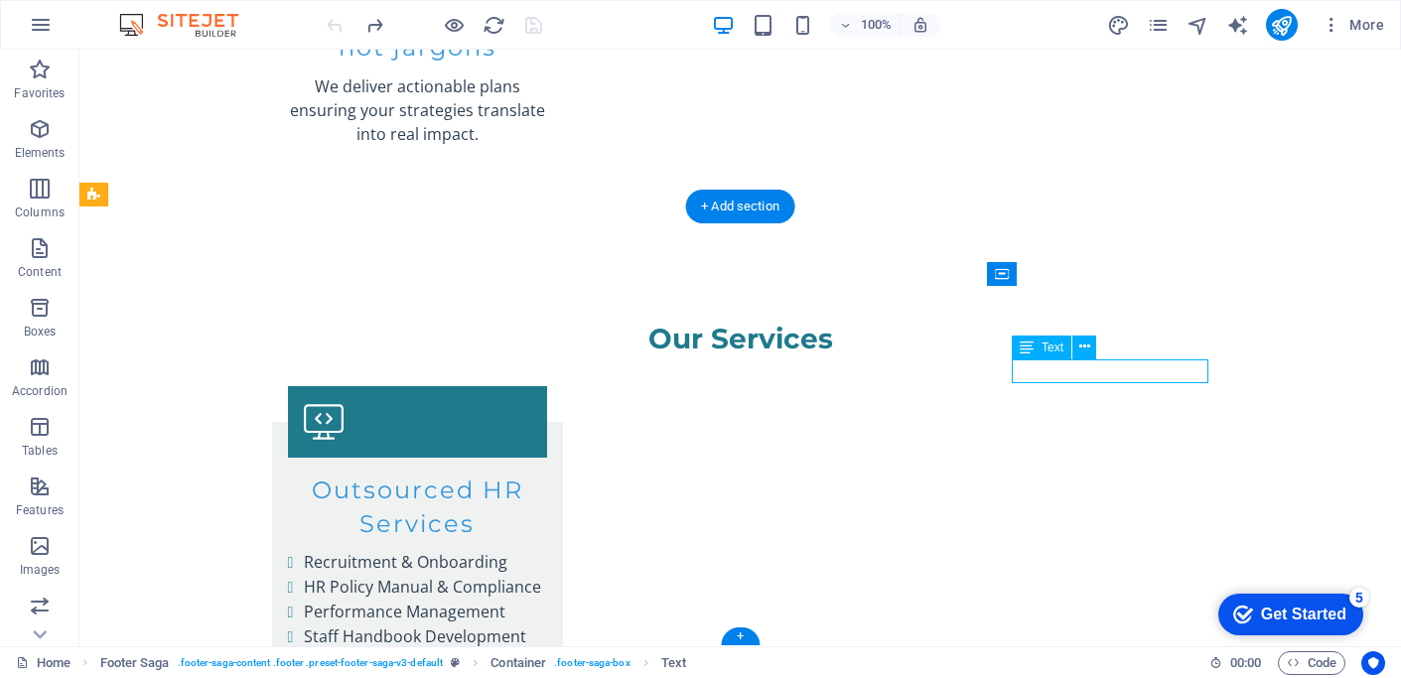
drag, startPoint x: 1086, startPoint y: 371, endPoint x: 1023, endPoint y: 375, distance: 63.7
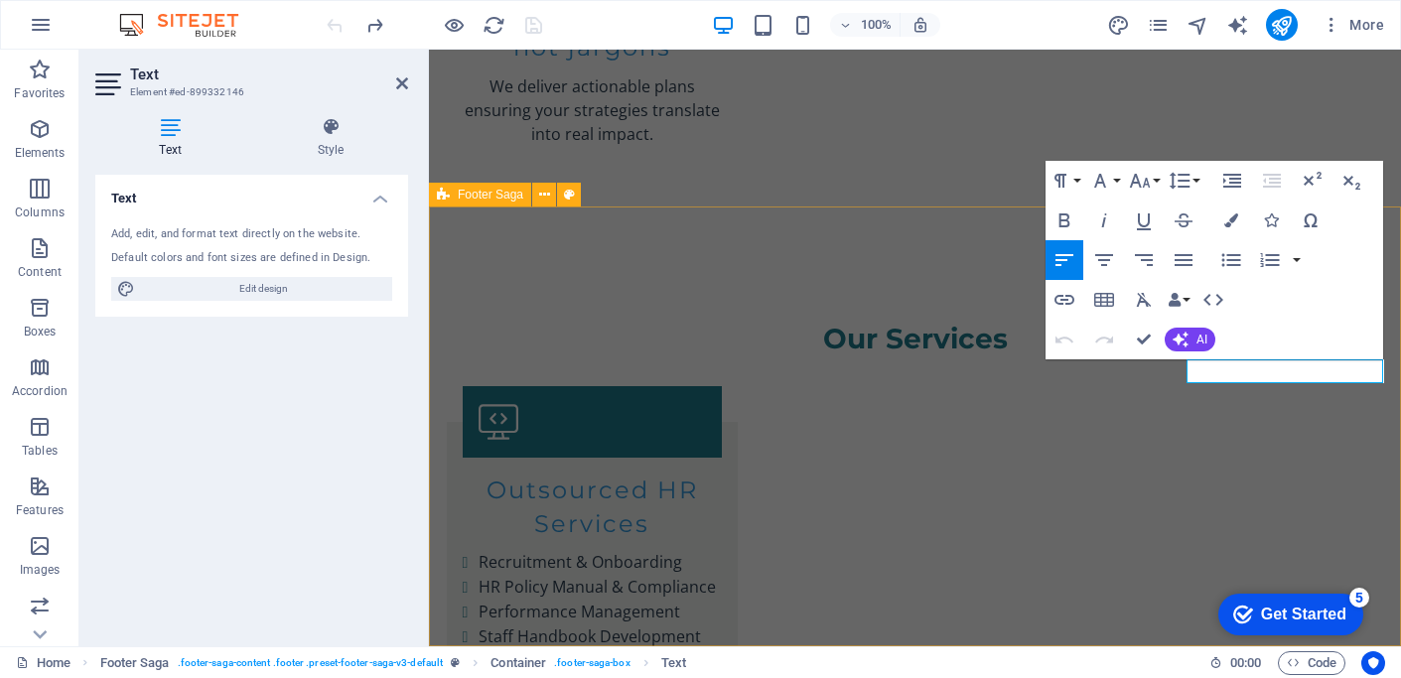
drag, startPoint x: 1194, startPoint y: 428, endPoint x: 1553, endPoint y: 401, distance: 360.5
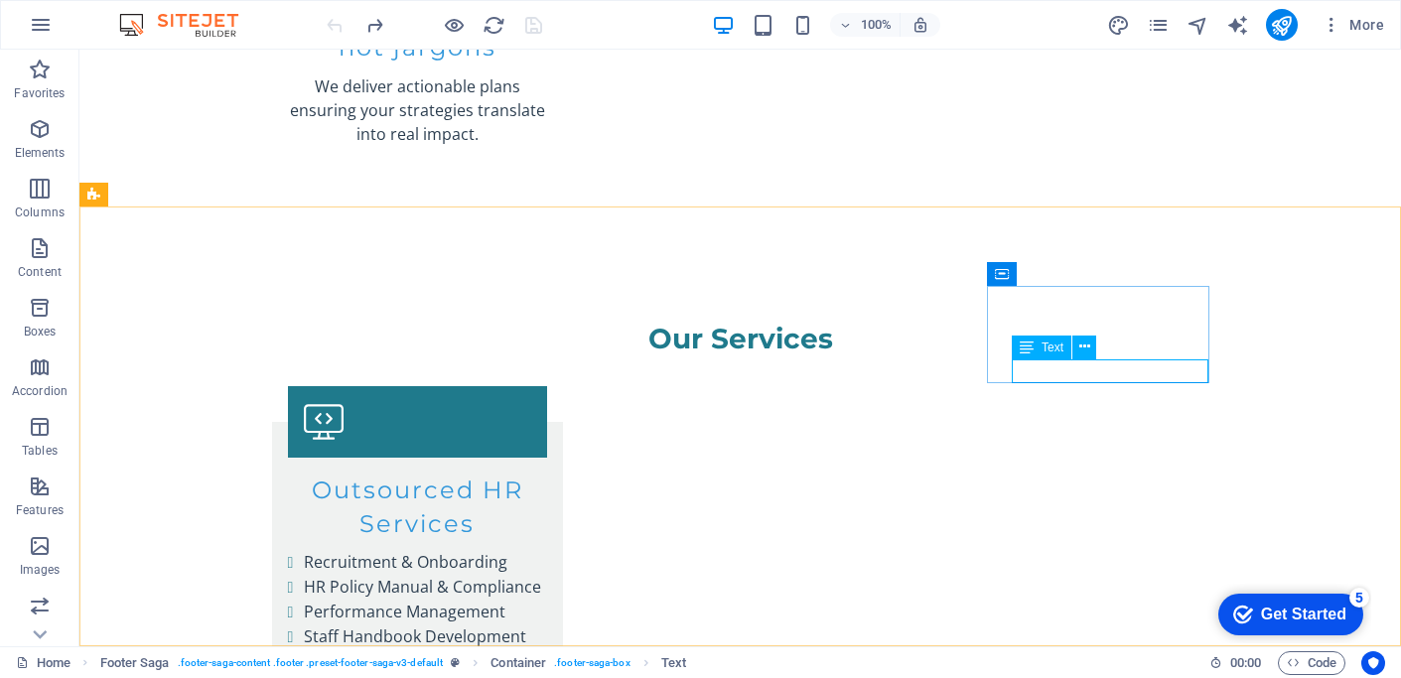
click at [1054, 344] on span "Text" at bounding box center [1053, 348] width 22 height 12
click at [1084, 349] on icon at bounding box center [1084, 347] width 11 height 21
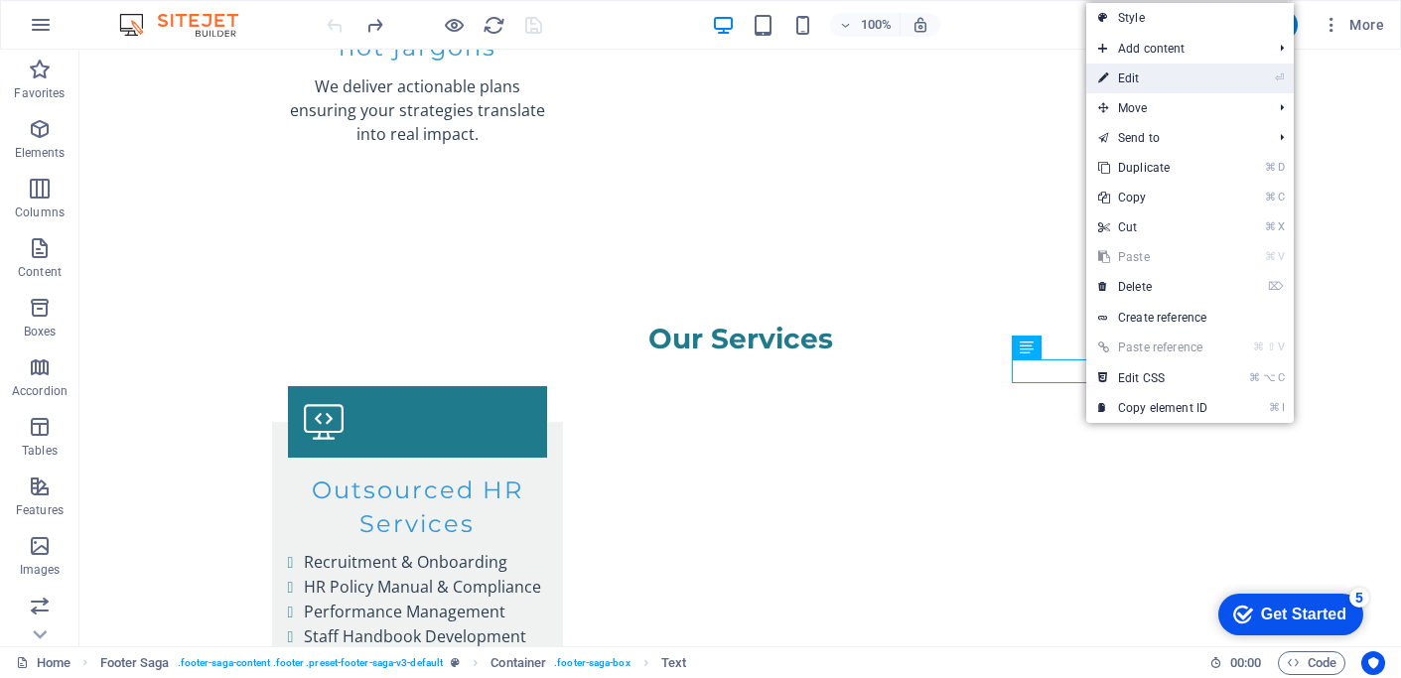
click at [1144, 77] on link "⏎ Edit" at bounding box center [1152, 79] width 133 height 30
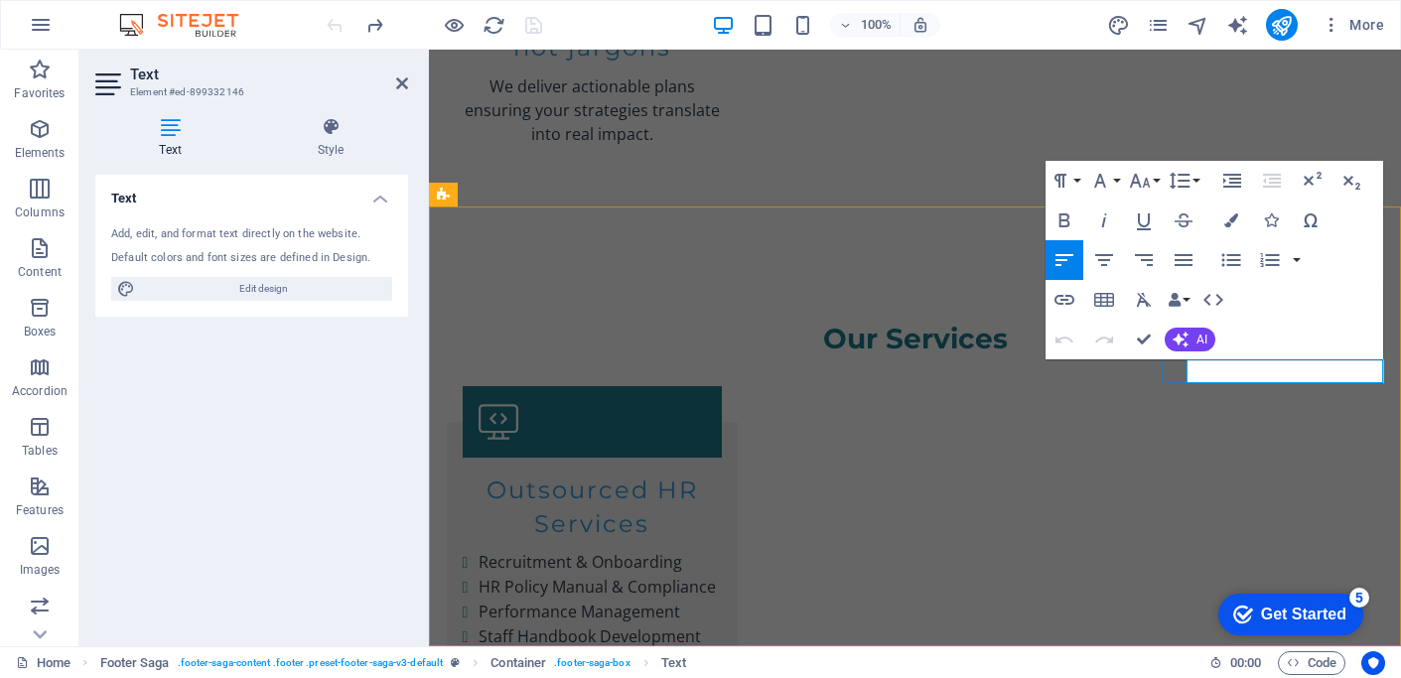
drag, startPoint x: 1273, startPoint y: 369, endPoint x: 1190, endPoint y: 371, distance: 83.4
click at [1064, 298] on icon "button" at bounding box center [1065, 300] width 24 height 24
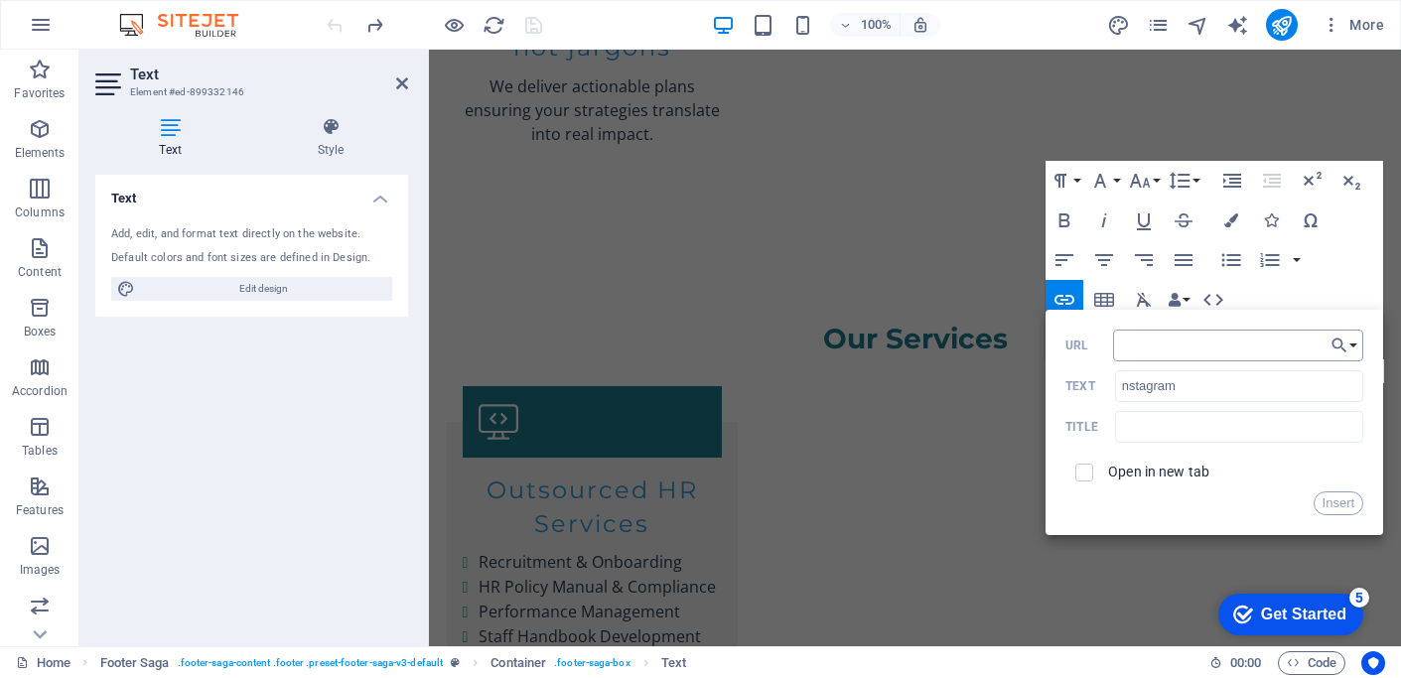
click at [1159, 347] on input "URL" at bounding box center [1238, 346] width 250 height 32
type input "https://www.instagram.com/connoisseurconsults?igsh=MTIwOGUzYnZsdGF5eA%3D%3D&utm…"
click at [1344, 501] on button "Insert" at bounding box center [1339, 504] width 51 height 24
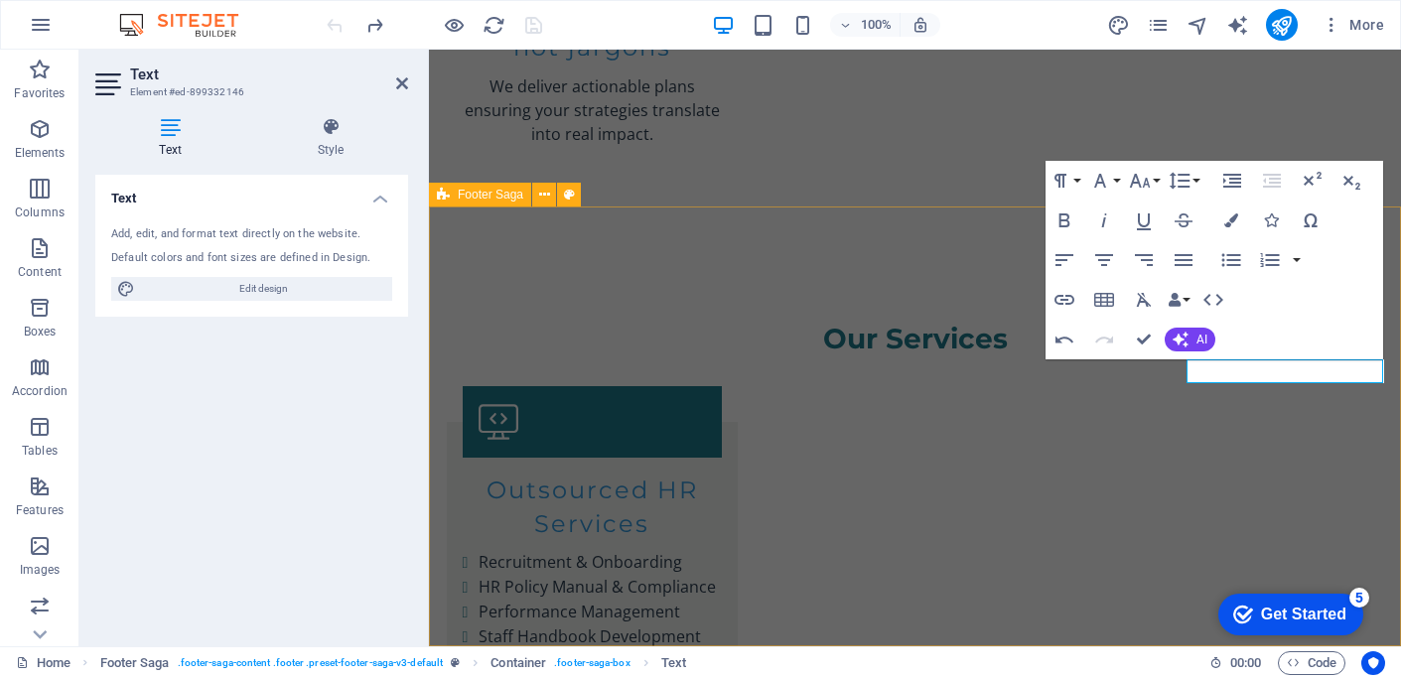
scroll to position [0, 0]
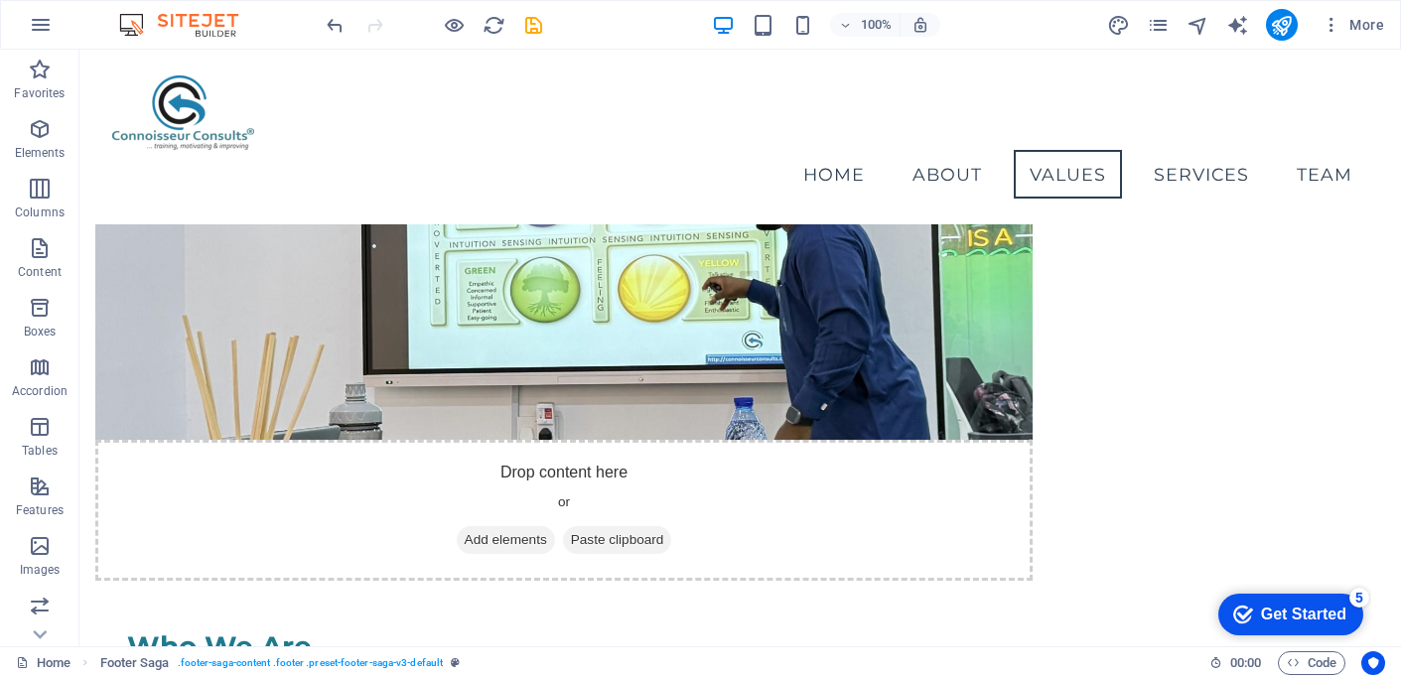
scroll to position [1197, 0]
